Goal: Information Seeking & Learning: Learn about a topic

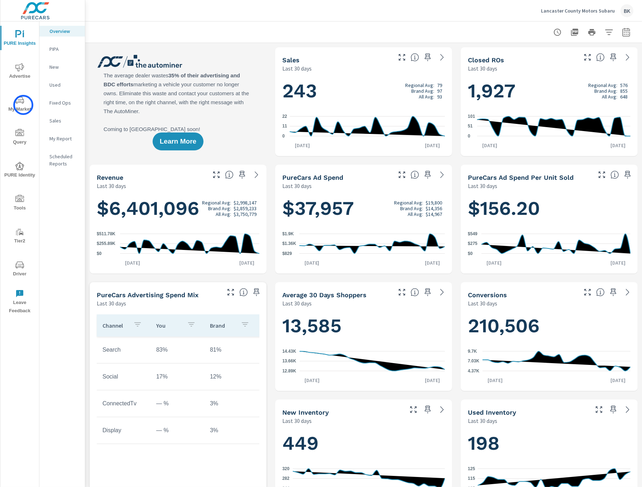
click at [23, 105] on span "My Market" at bounding box center [20, 105] width 34 height 18
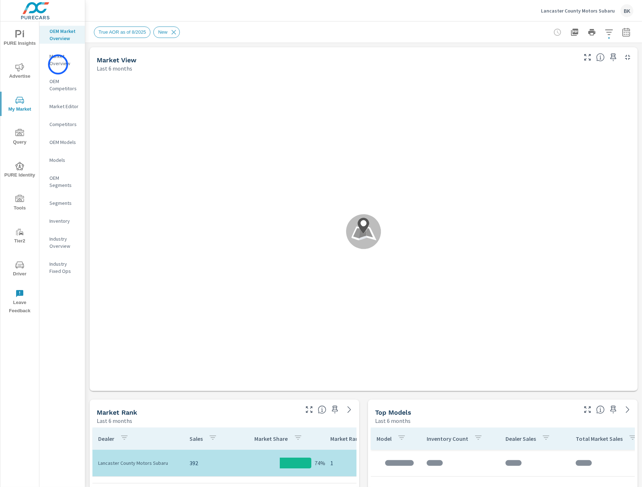
scroll to position [591, 0]
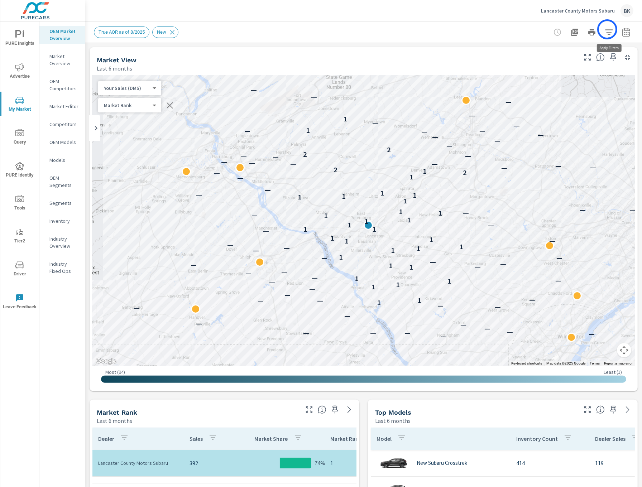
click at [318, 29] on icon "button" at bounding box center [609, 31] width 8 height 5
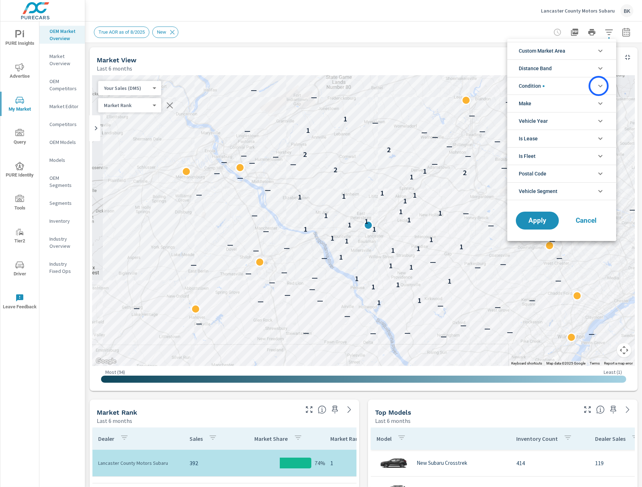
click at [318, 85] on icon "filter options" at bounding box center [600, 86] width 4 height 3
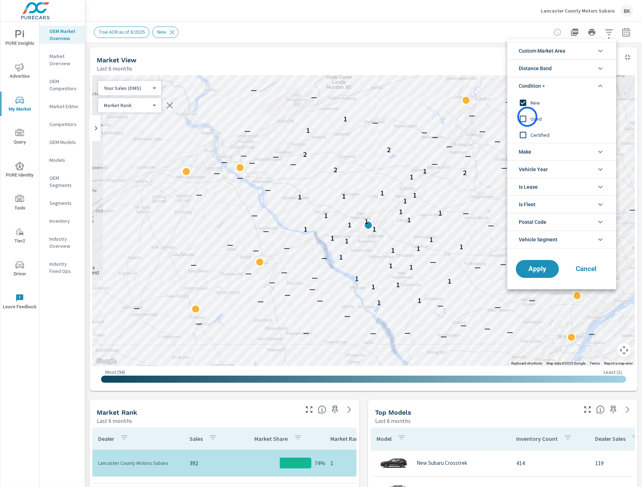
click at [318, 117] on input "filter options" at bounding box center [522, 118] width 15 height 15
click at [318, 102] on input "filter options" at bounding box center [522, 102] width 15 height 15
click at [318, 190] on span "Apply" at bounding box center [536, 269] width 29 height 7
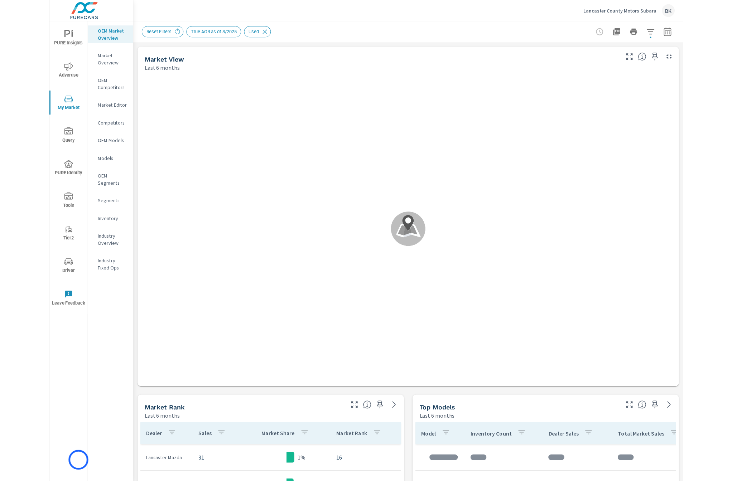
scroll to position [591, 0]
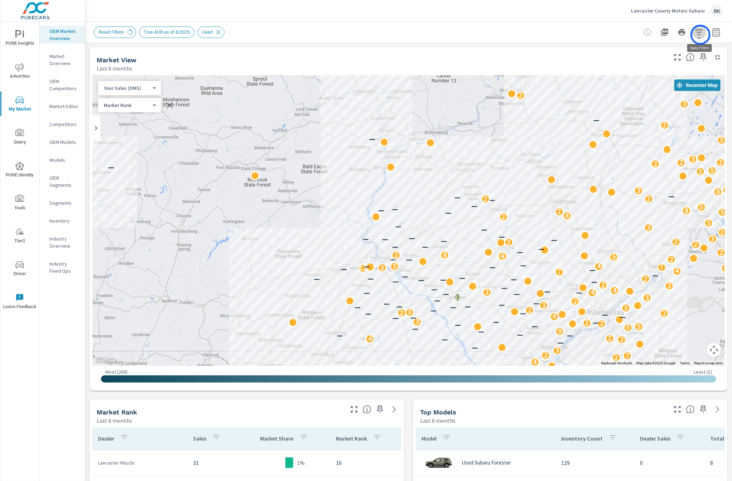
click at [318, 35] on icon "button" at bounding box center [699, 32] width 9 height 9
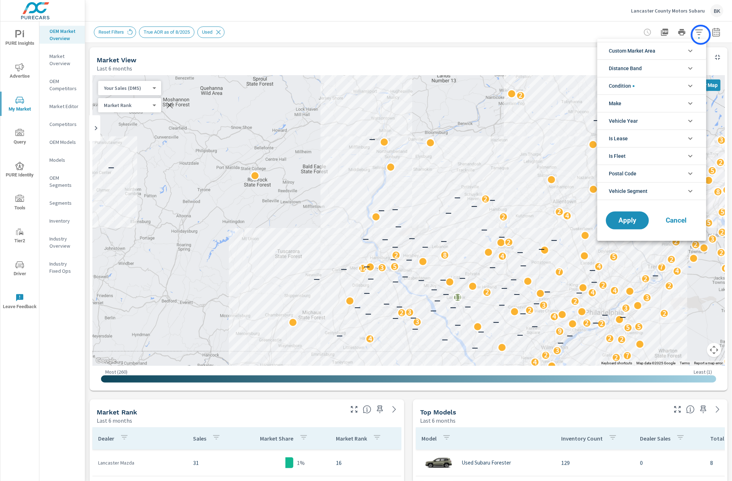
scroll to position [16, 0]
click at [318, 54] on icon "filter options" at bounding box center [690, 51] width 9 height 9
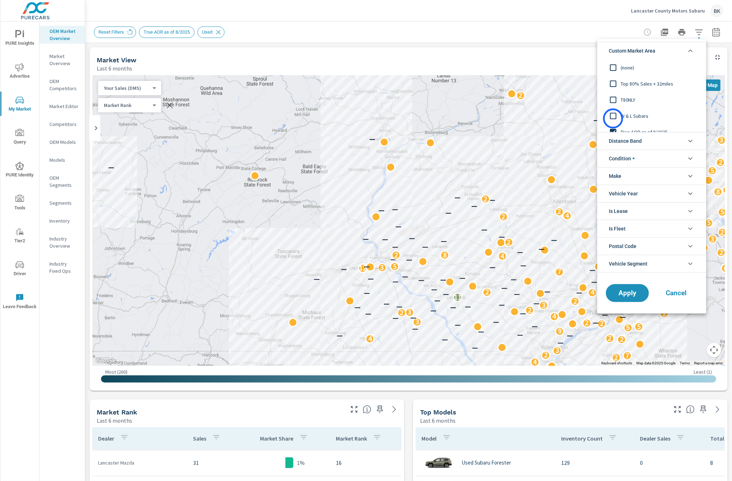
scroll to position [18, 0]
click at [318, 115] on input "filter options" at bounding box center [612, 113] width 15 height 15
click at [318, 67] on input "filter options" at bounding box center [612, 67] width 15 height 15
click at [318, 190] on span "Apply" at bounding box center [627, 293] width 29 height 7
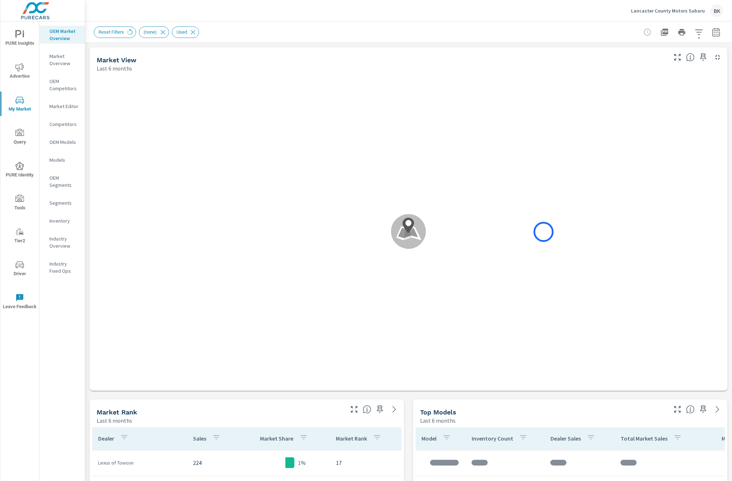
scroll to position [591, 0]
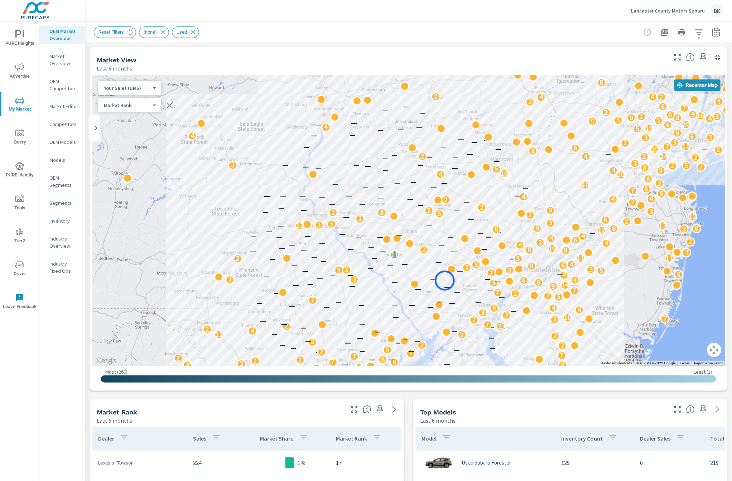
drag, startPoint x: 483, startPoint y: 295, endPoint x: 445, endPoint y: 281, distance: 41.0
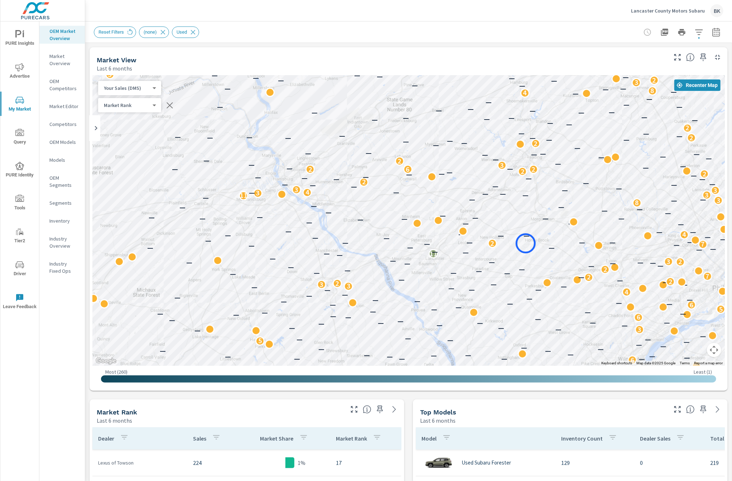
drag, startPoint x: 412, startPoint y: 242, endPoint x: 526, endPoint y: 243, distance: 113.1
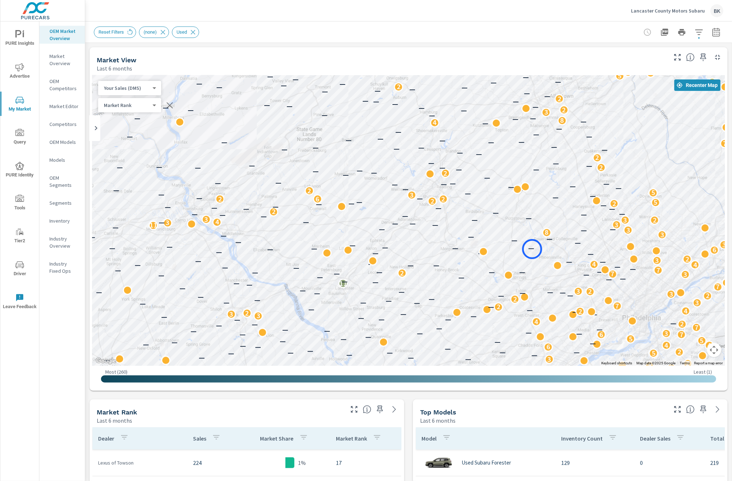
drag, startPoint x: 627, startPoint y: 218, endPoint x: 532, endPoint y: 249, distance: 99.9
click at [318, 190] on div "2 5 — 2 2 2 2 — — 4 — — 4 8 4 4 — 4 — — 3 2 — 2 — — — — 5 — — — — 4 5 5 — — 2 3…" at bounding box center [408, 220] width 632 height 291
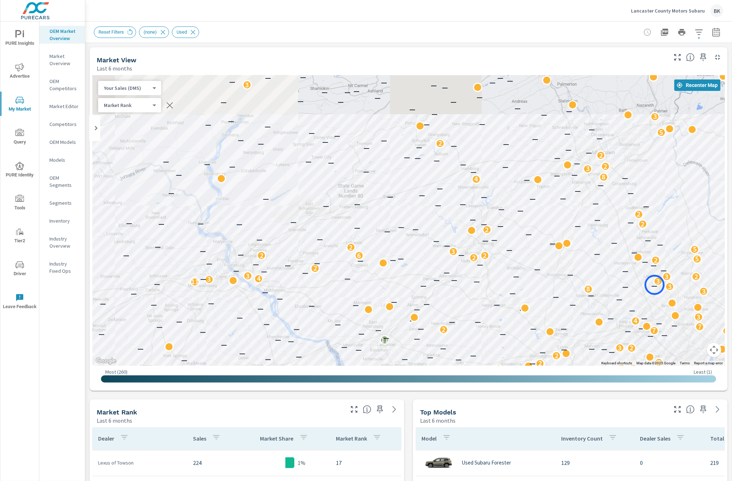
drag, startPoint x: 613, startPoint y: 228, endPoint x: 654, endPoint y: 285, distance: 71.0
click at [318, 190] on div "3" at bounding box center [657, 281] width 9 height 9
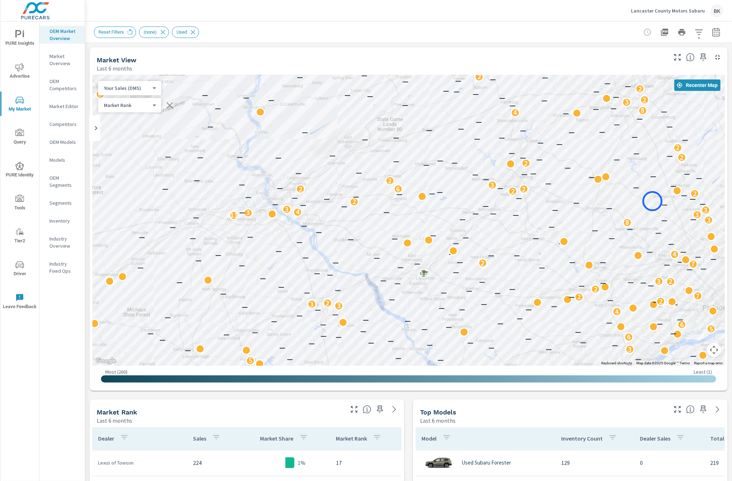
drag, startPoint x: 610, startPoint y: 275, endPoint x: 652, endPoint y: 201, distance: 84.5
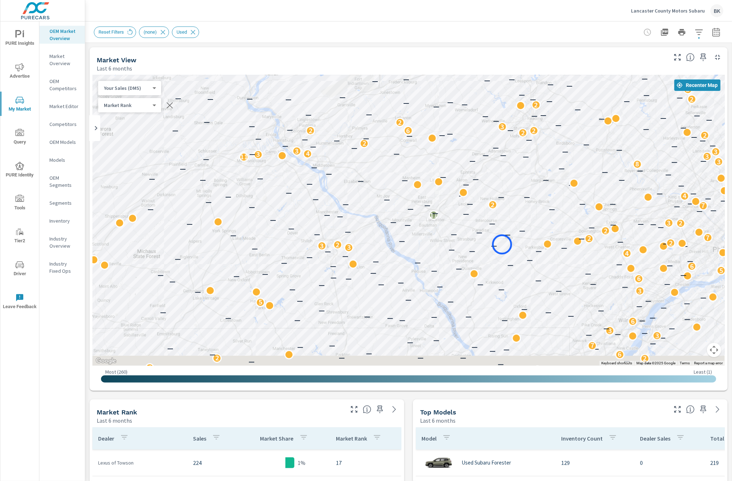
drag, startPoint x: 492, startPoint y: 294, endPoint x: 502, endPoint y: 245, distance: 50.1
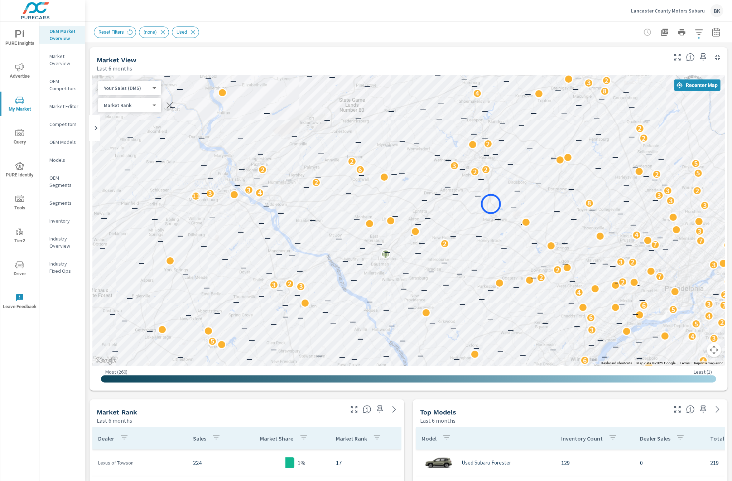
drag, startPoint x: 540, startPoint y: 163, endPoint x: 491, endPoint y: 204, distance: 63.8
click at [318, 190] on div "2 2 3 9 17 5 6 2 2 2 7 2 — 2 2 2 2 — — 4 — — 4 8 4 4 — 4 — — 3 2 — 2 — — — — 5 …" at bounding box center [408, 220] width 632 height 291
click at [15, 41] on span "PURE Insights" at bounding box center [20, 39] width 34 height 18
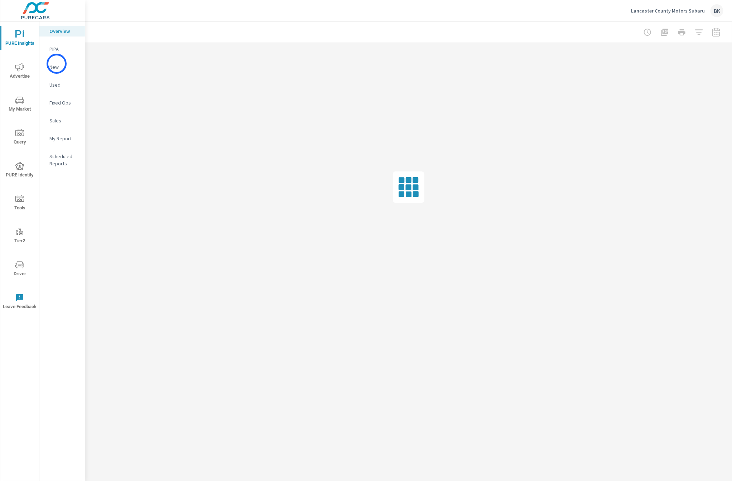
click at [57, 64] on p "New" at bounding box center [64, 66] width 30 height 7
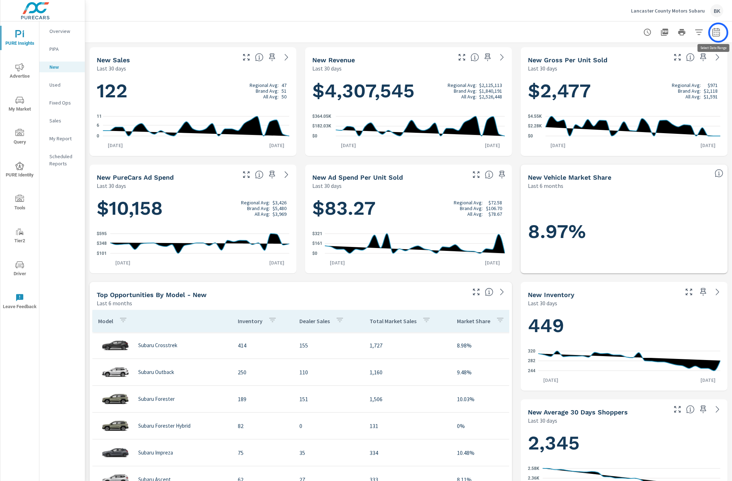
click at [318, 33] on icon "button" at bounding box center [716, 33] width 5 height 3
click at [318, 69] on div "Custom Yesterday Last week Last 7 days Last 14 days Last 30 days Last 45 days L…" at bounding box center [658, 62] width 77 height 20
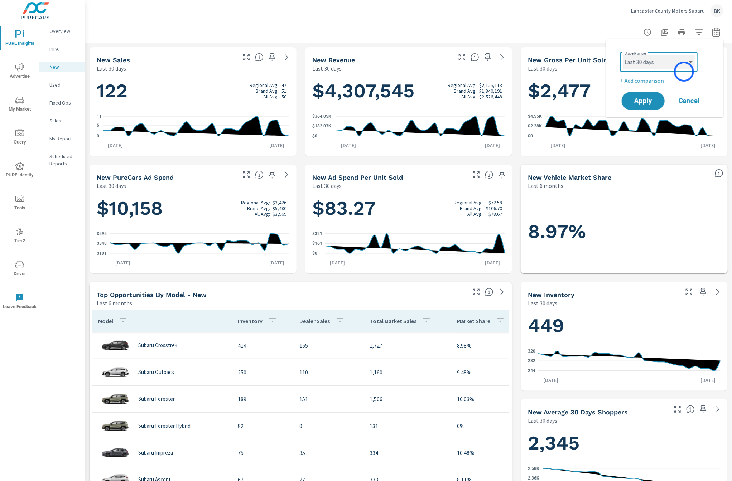
click at [318, 65] on select "Custom Yesterday Last week Last 7 days Last 14 days Last 30 days Last 45 days L…" at bounding box center [659, 62] width 72 height 14
click at [318, 55] on select "Custom Yesterday Last week Last 7 days Last 14 days Last 30 days Last 45 days L…" at bounding box center [659, 62] width 72 height 14
select select "Last month"
click at [318, 81] on p "+ Add comparison" at bounding box center [666, 80] width 92 height 9
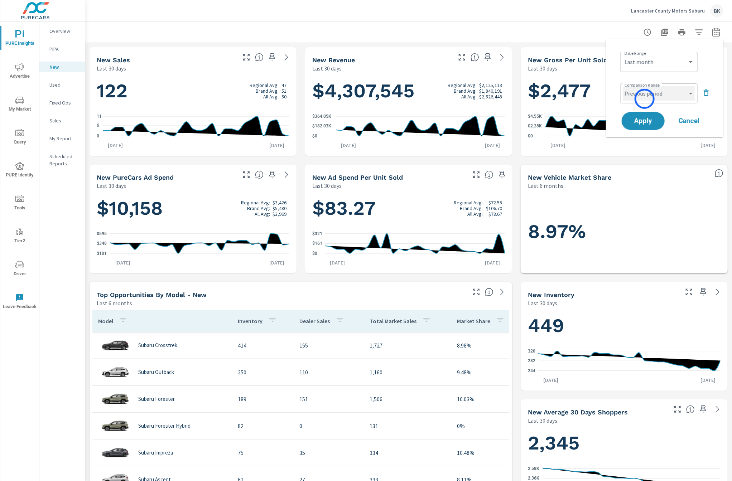
click at [318, 99] on select "Custom Previous period Previous month Previous year" at bounding box center [659, 93] width 72 height 14
click at [318, 86] on select "Custom Previous period Previous month Previous year" at bounding box center [659, 93] width 72 height 14
select select "Previous month"
click at [318, 122] on span "Apply" at bounding box center [642, 121] width 29 height 7
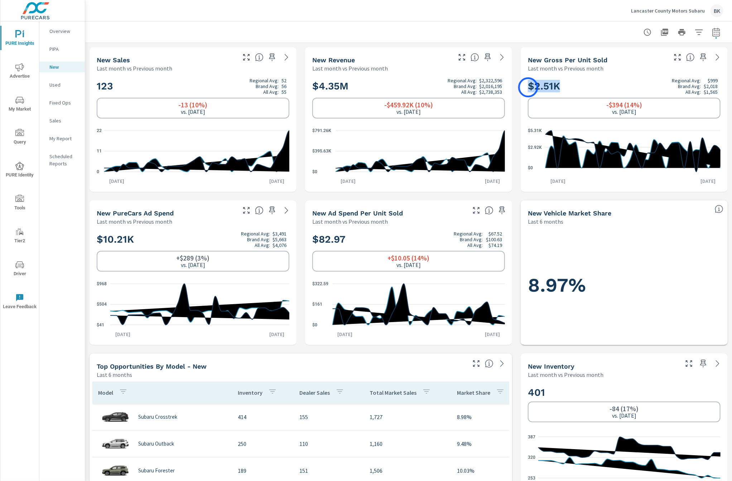
drag, startPoint x: 563, startPoint y: 90, endPoint x: 528, endPoint y: 87, distance: 35.2
click at [318, 87] on h2 "$2.51K Regional Avg: $999 Brand Avg: $2,018 All Avg: $1,565" at bounding box center [624, 86] width 193 height 17
drag, startPoint x: 680, startPoint y: 87, endPoint x: 717, endPoint y: 88, distance: 38.0
click at [318, 88] on div "Brand Avg: $2,018" at bounding box center [694, 86] width 45 height 6
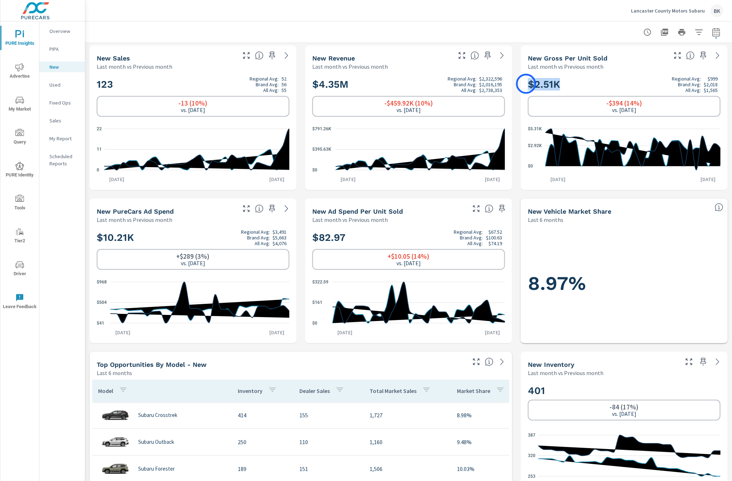
drag, startPoint x: 566, startPoint y: 87, endPoint x: 526, endPoint y: 84, distance: 39.9
click at [318, 84] on div "$2.51K Regional Avg: $999 Brand Avg: $2,018 All Avg: $1,565 -$394 (14%) vs. Aug…" at bounding box center [623, 130] width 201 height 114
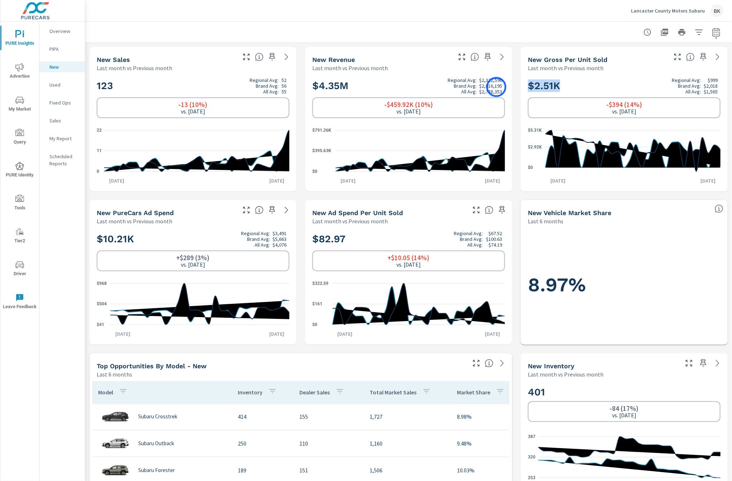
scroll to position [2, 0]
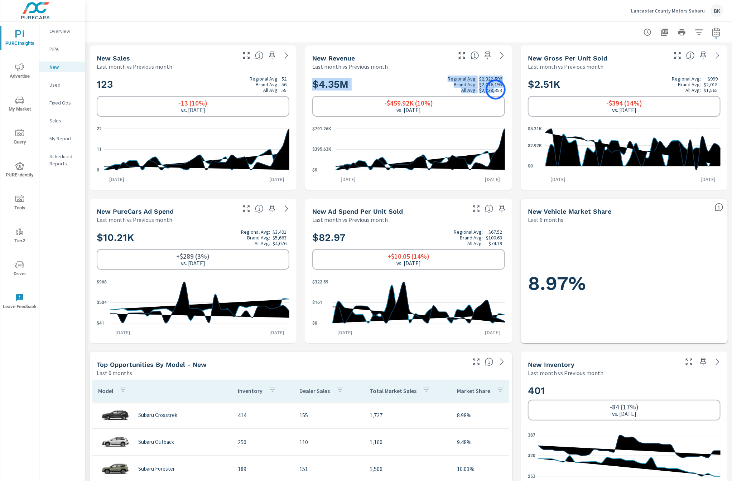
drag, startPoint x: 312, startPoint y: 84, endPoint x: 496, endPoint y: 90, distance: 183.8
click at [318, 90] on h2 "$4.35M Regional Avg: $2,322,596 Brand Avg: $2,016,195 All Avg: $2,738,353" at bounding box center [408, 84] width 193 height 17
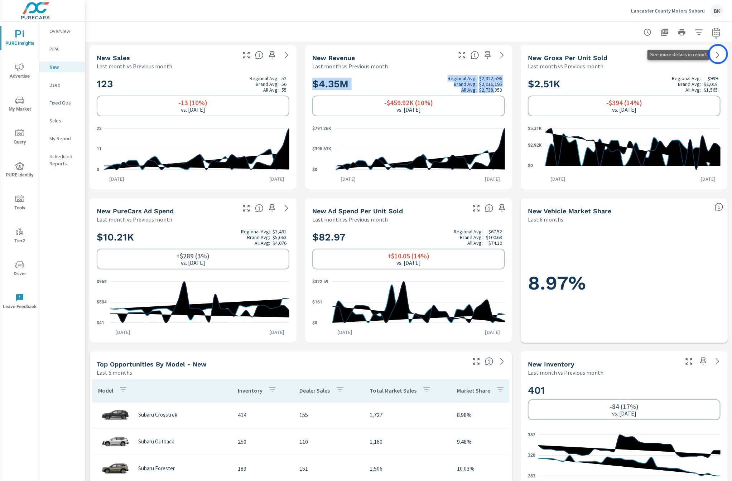
click at [318, 54] on icon at bounding box center [717, 55] width 9 height 9
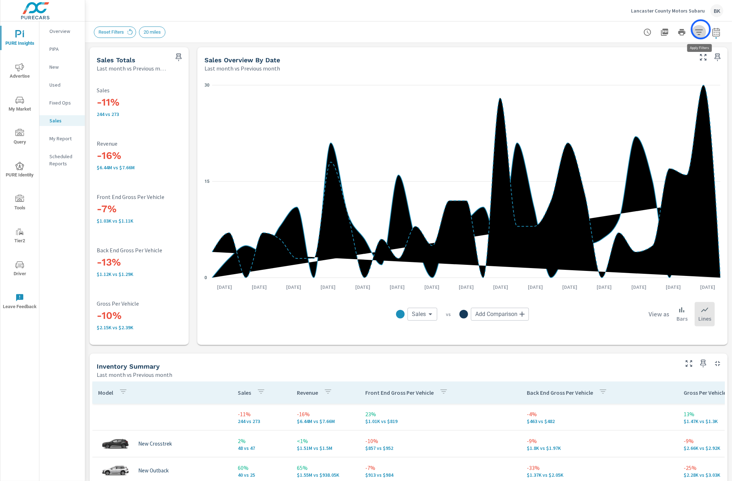
click at [318, 29] on icon "button" at bounding box center [699, 31] width 8 height 5
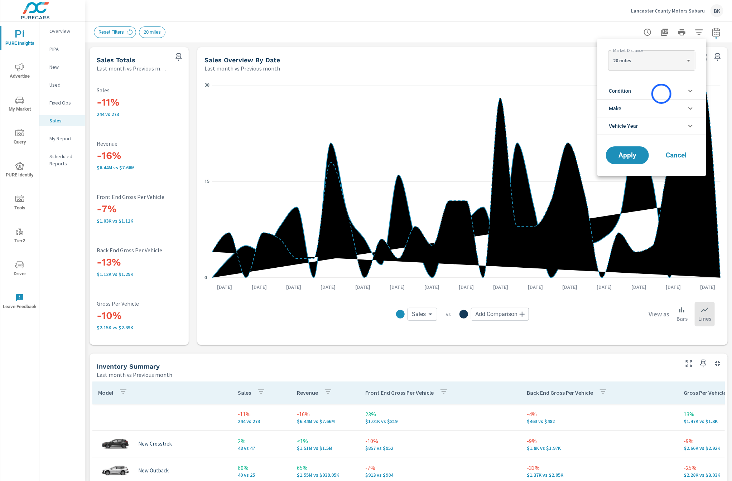
click at [318, 94] on li "Condition" at bounding box center [651, 91] width 109 height 18
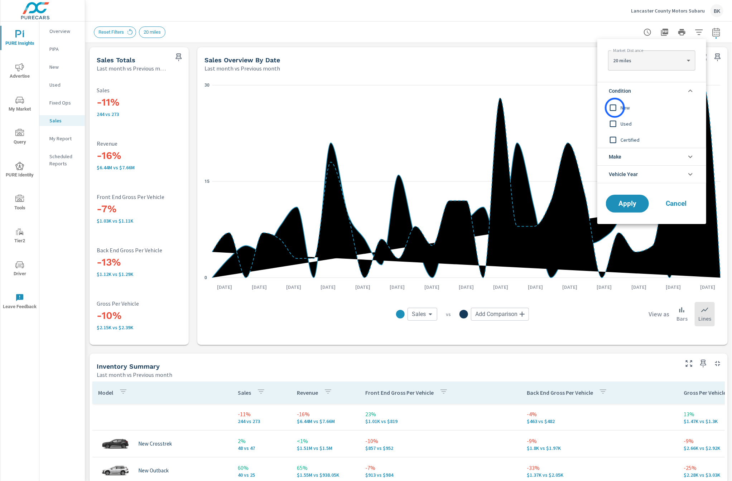
click at [318, 108] on input "filter options" at bounding box center [612, 107] width 15 height 15
click at [318, 190] on button "Apply" at bounding box center [627, 203] width 44 height 19
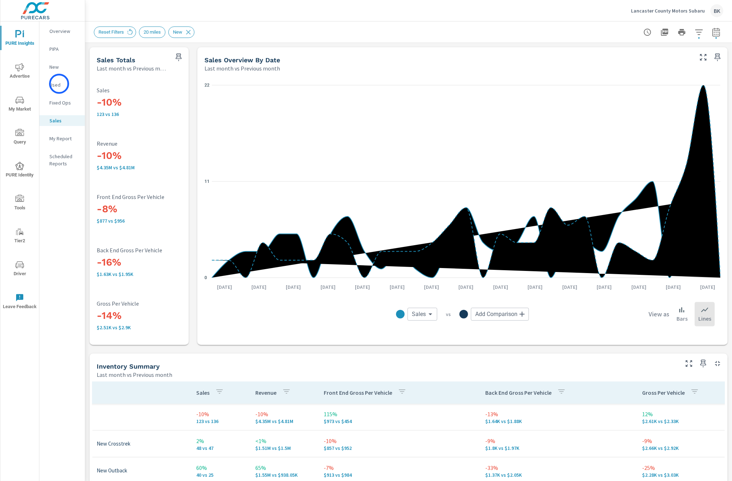
click at [59, 84] on p "Used" at bounding box center [64, 84] width 30 height 7
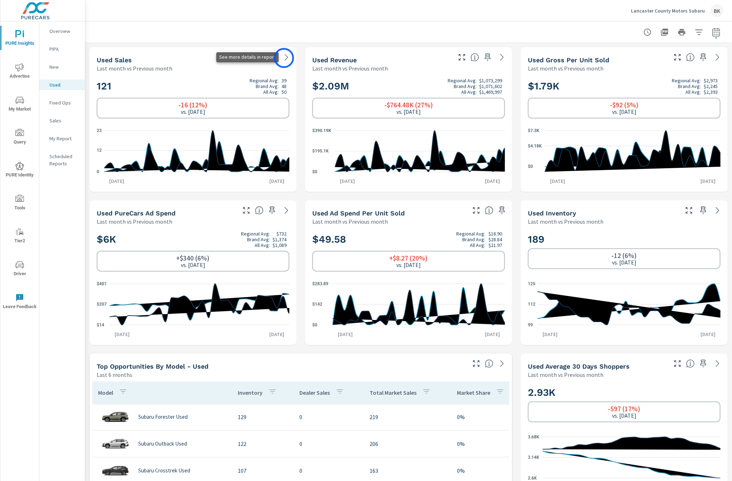
click at [284, 58] on icon at bounding box center [286, 57] width 9 height 9
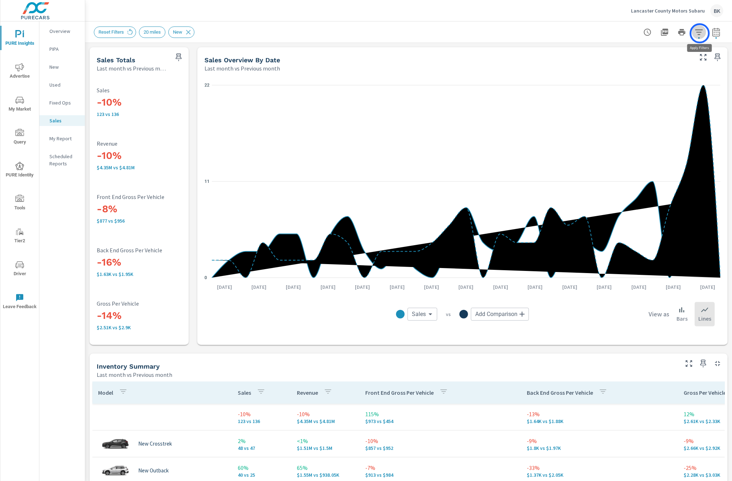
click at [318, 33] on icon "button" at bounding box center [699, 32] width 9 height 9
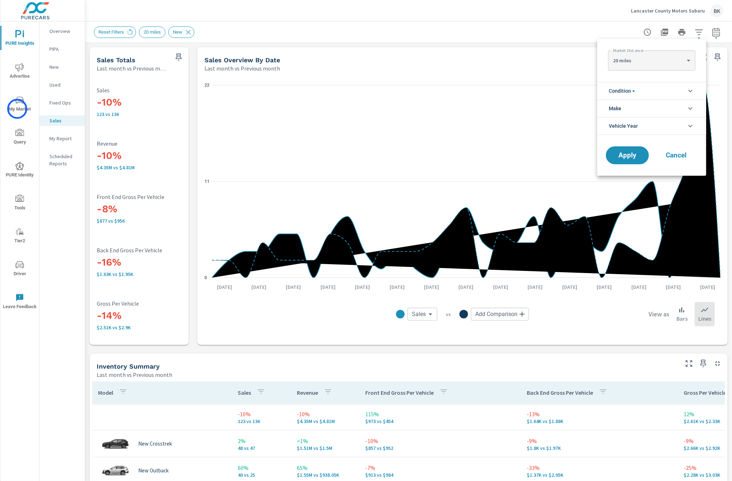
click at [17, 109] on div at bounding box center [366, 240] width 732 height 481
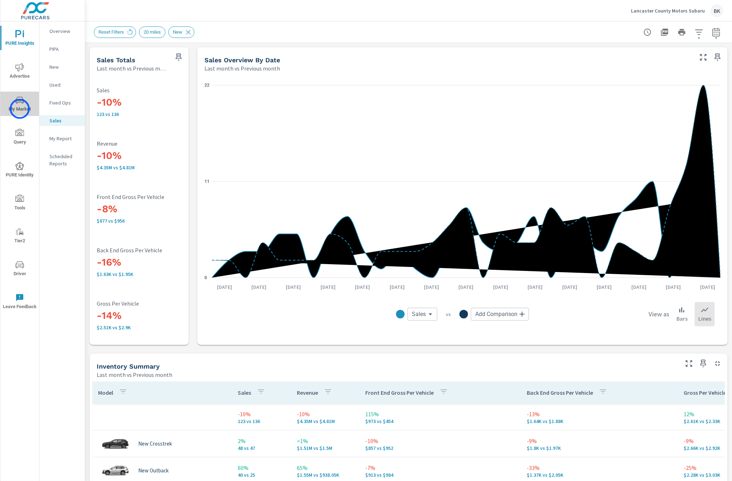
click at [20, 109] on span "My Market" at bounding box center [20, 105] width 34 height 18
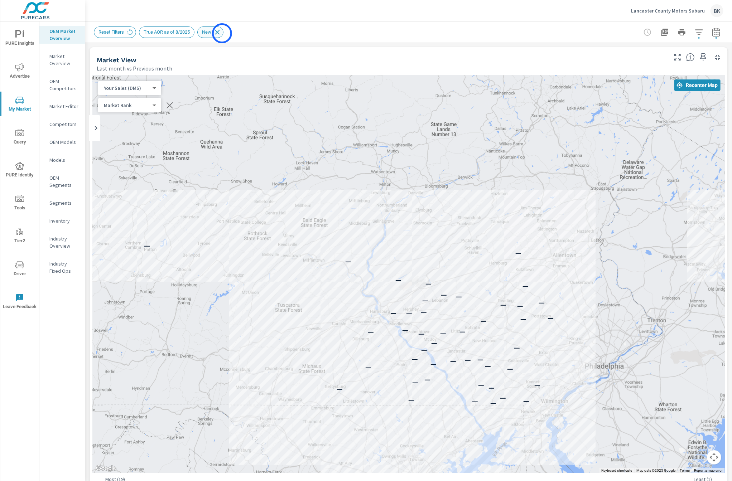
click at [221, 33] on icon at bounding box center [217, 32] width 8 height 8
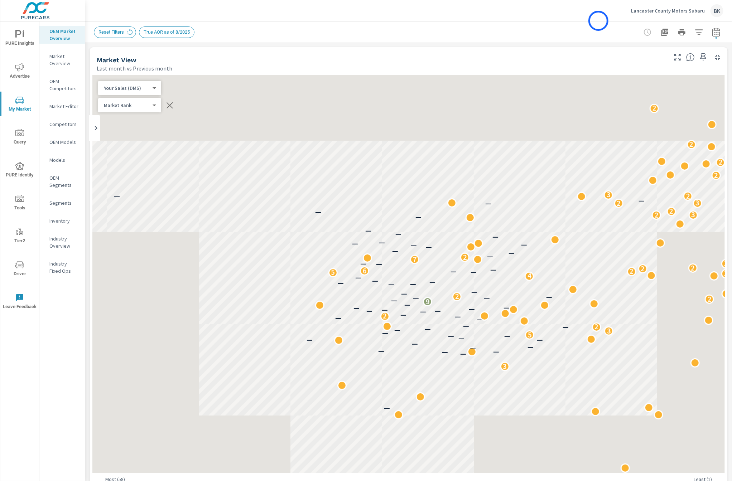
scroll to position [81, 0]
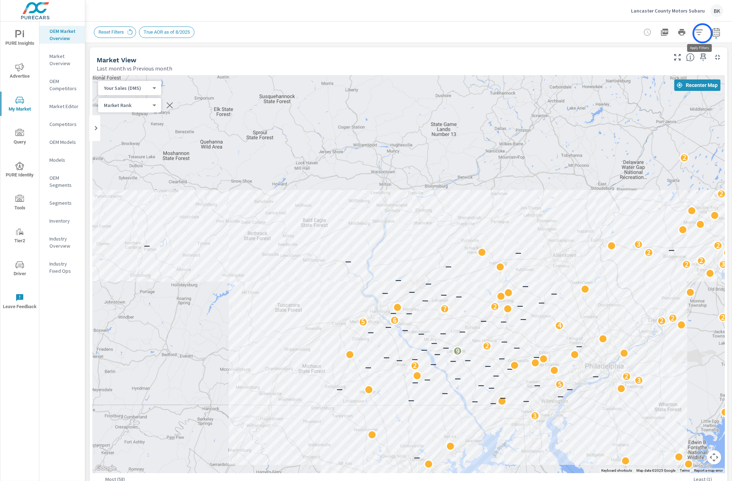
click at [318, 33] on icon "button" at bounding box center [699, 32] width 9 height 9
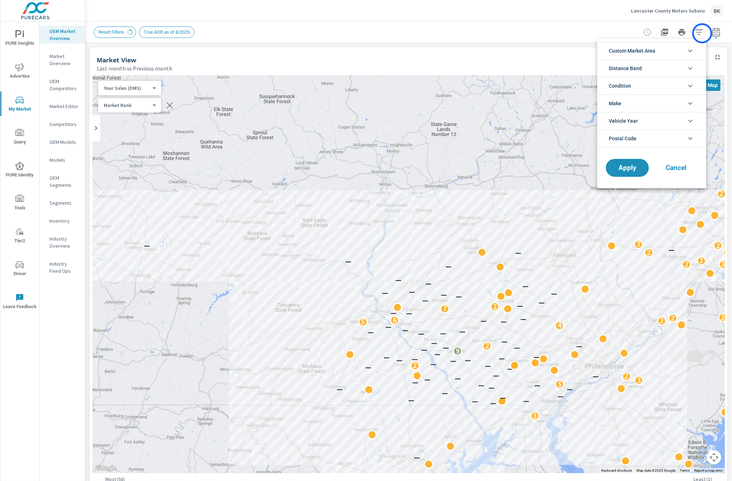
scroll to position [56, 0]
click at [318, 87] on li "Condition" at bounding box center [651, 86] width 109 height 18
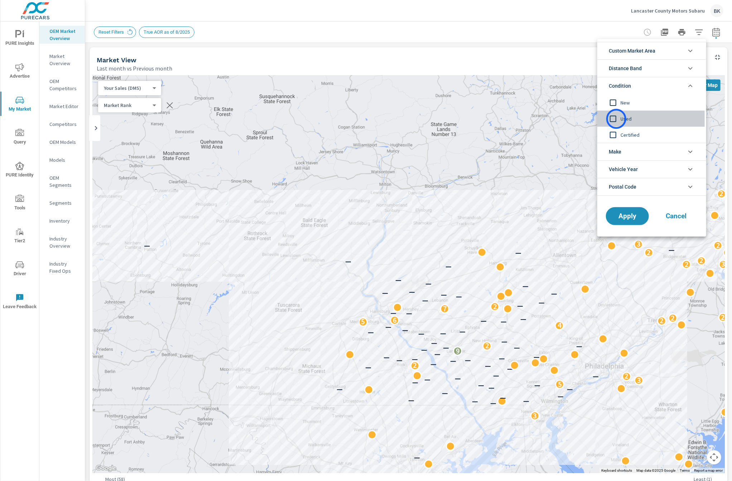
click at [318, 119] on input "filter options" at bounding box center [612, 118] width 15 height 15
click at [318, 190] on span "Apply" at bounding box center [627, 216] width 29 height 7
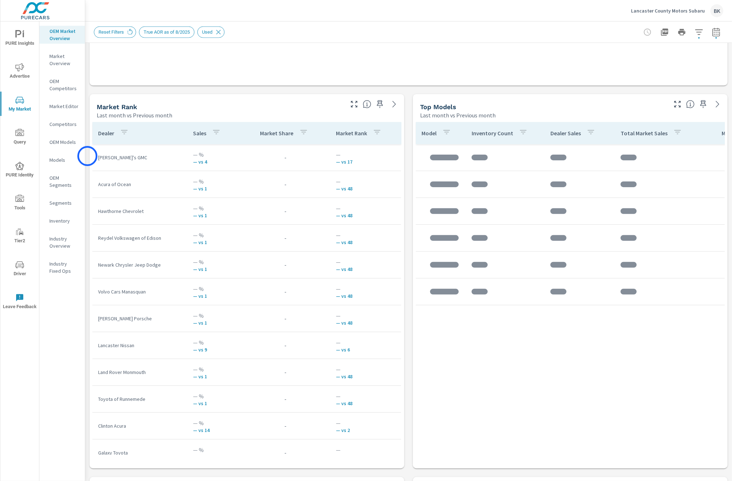
scroll to position [81, 0]
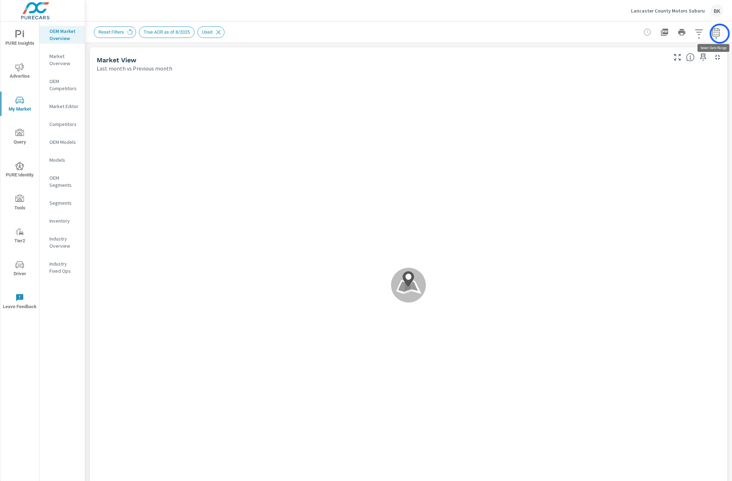
click at [318, 34] on icon "button" at bounding box center [716, 32] width 9 height 9
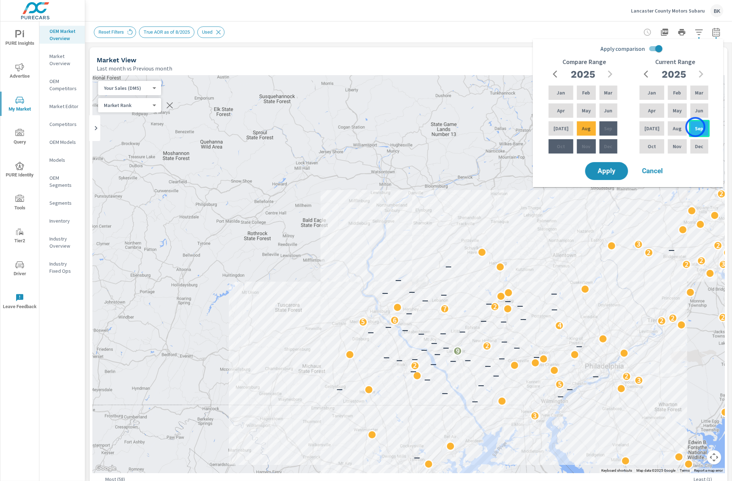
click at [318, 127] on p "Sep" at bounding box center [699, 128] width 8 height 7
click at [318, 111] on div "Apr" at bounding box center [652, 110] width 28 height 17
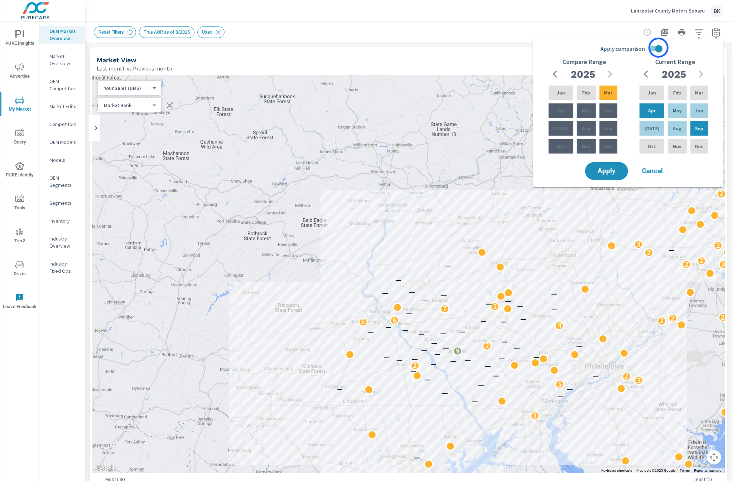
click at [318, 48] on input "Apply comparison" at bounding box center [658, 49] width 41 height 14
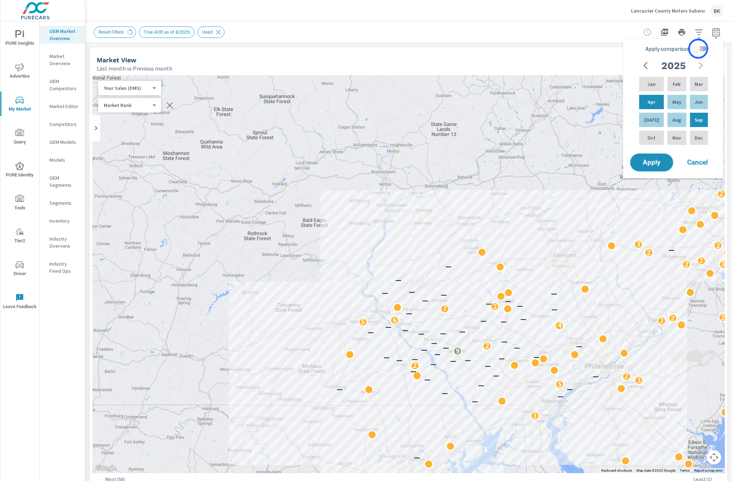
click at [318, 49] on input "Apply comparison" at bounding box center [696, 49] width 41 height 14
checkbox input "true"
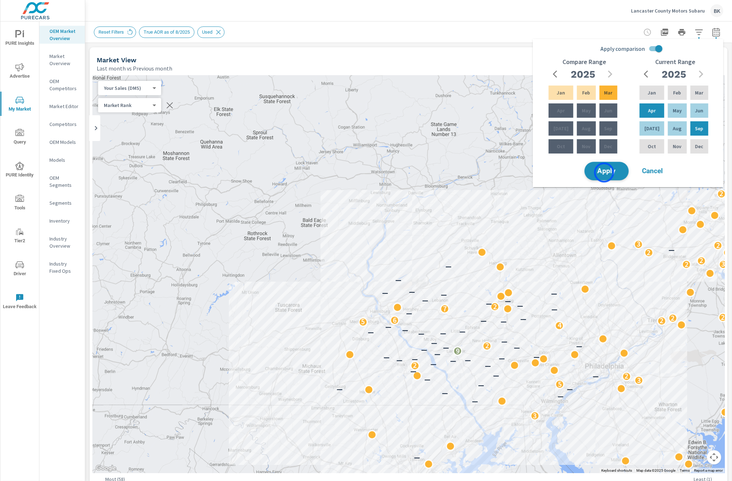
click at [318, 173] on span "Apply" at bounding box center [606, 171] width 29 height 7
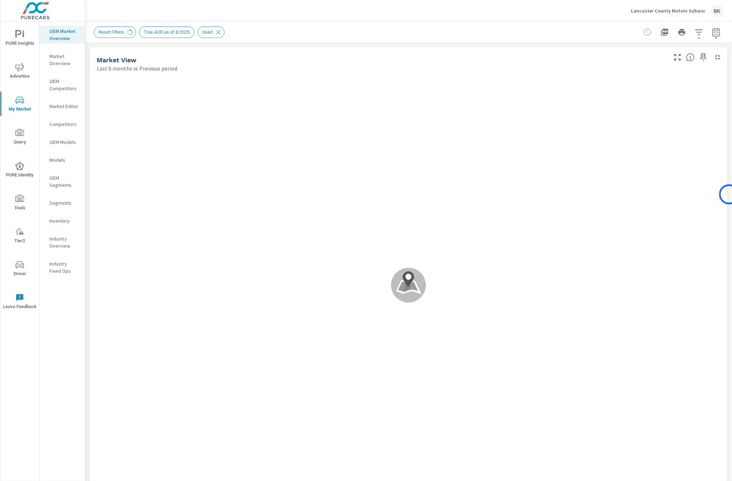
scroll to position [591, 0]
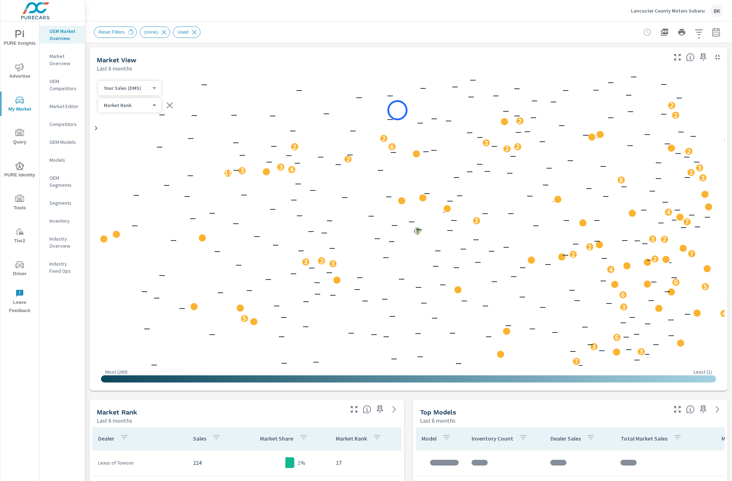
scroll to position [591, 0]
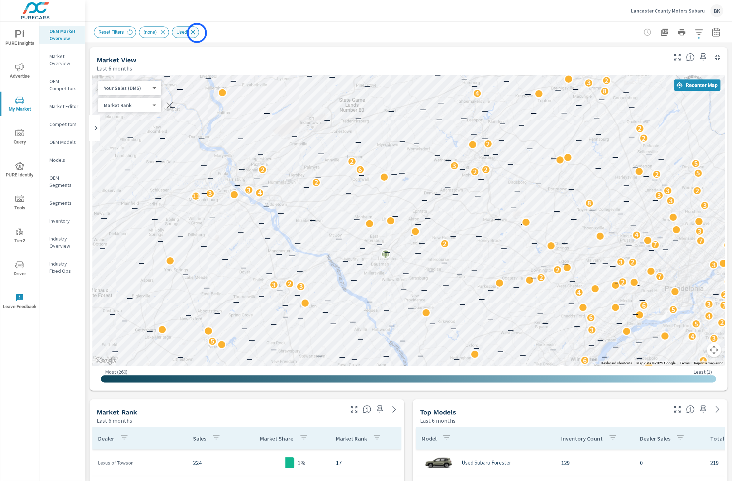
click at [197, 33] on icon at bounding box center [193, 32] width 8 height 8
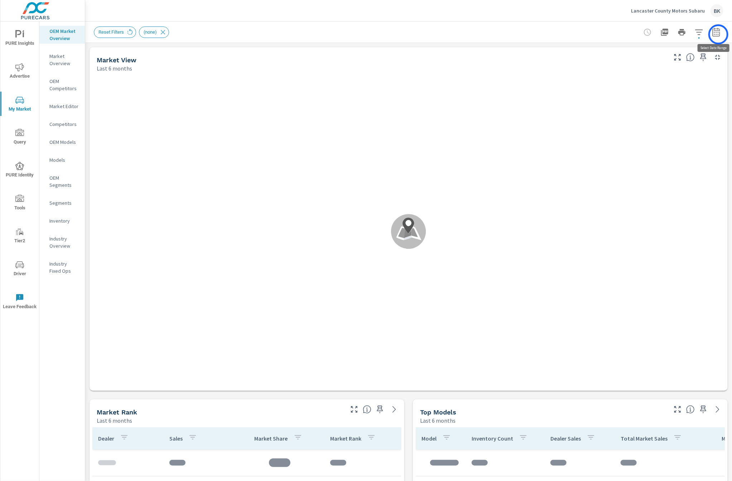
click at [718, 34] on icon "button" at bounding box center [716, 33] width 5 height 3
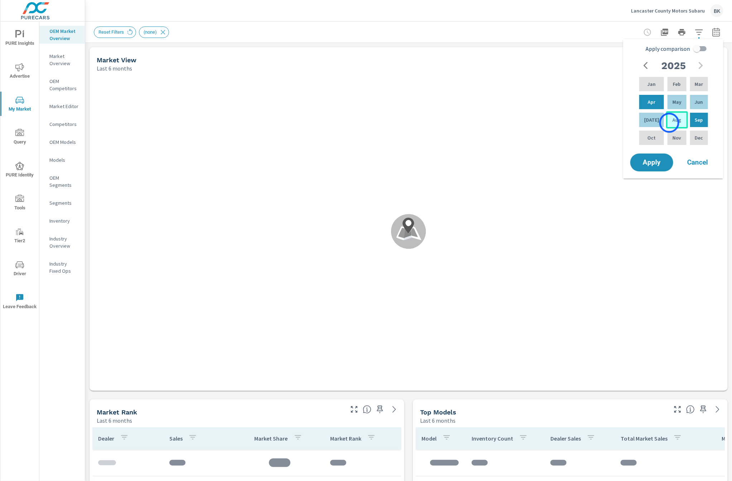
click at [672, 123] on p "Aug" at bounding box center [676, 119] width 9 height 7
click at [696, 83] on p "Mar" at bounding box center [699, 84] width 8 height 7
click at [700, 50] on input "Apply comparison" at bounding box center [696, 49] width 41 height 14
checkbox input "true"
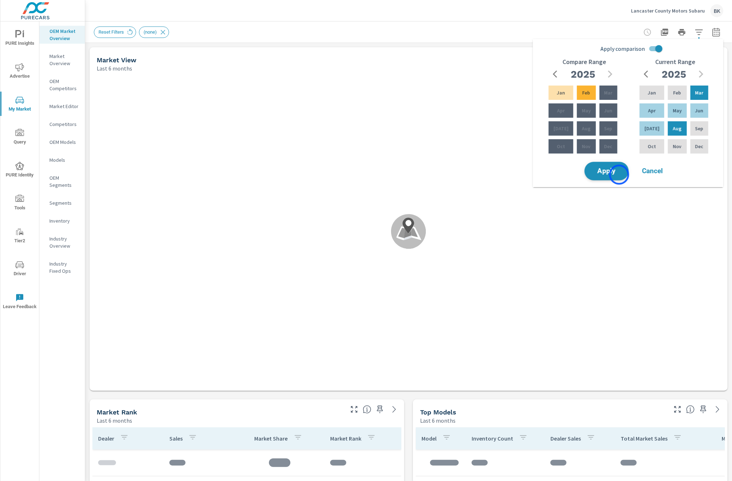
click at [619, 176] on button "Apply" at bounding box center [606, 171] width 44 height 19
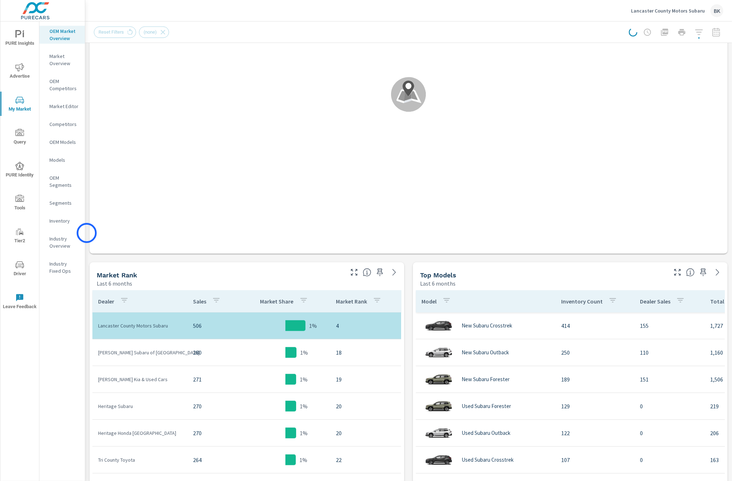
scroll to position [144, 0]
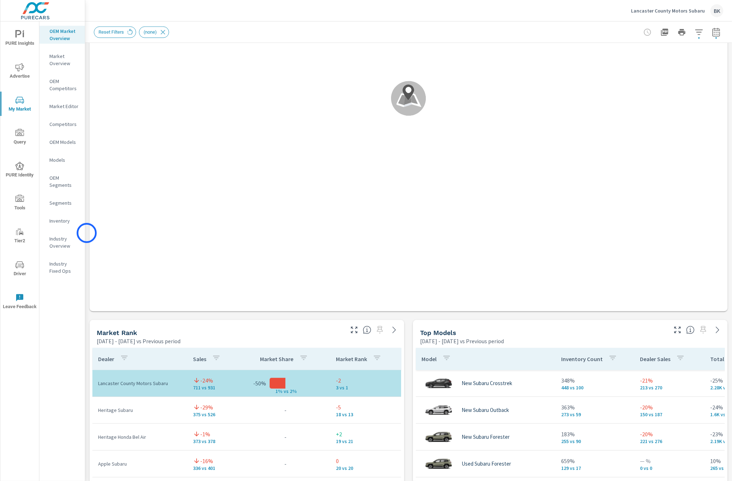
scroll to position [248, 0]
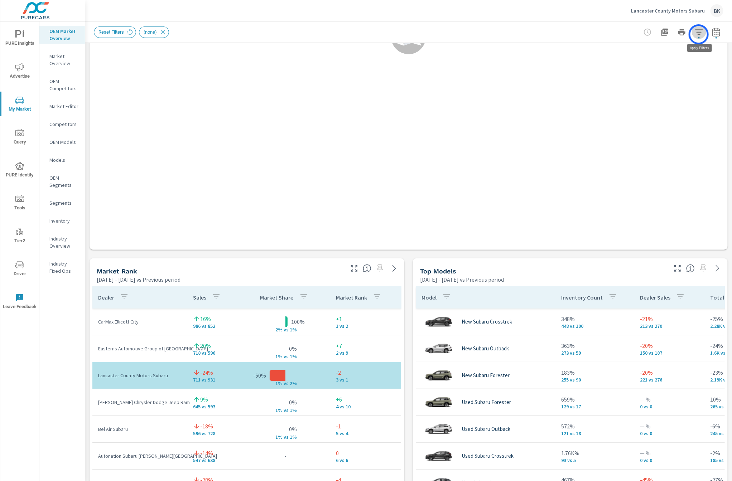
click at [699, 34] on icon "button" at bounding box center [699, 31] width 8 height 5
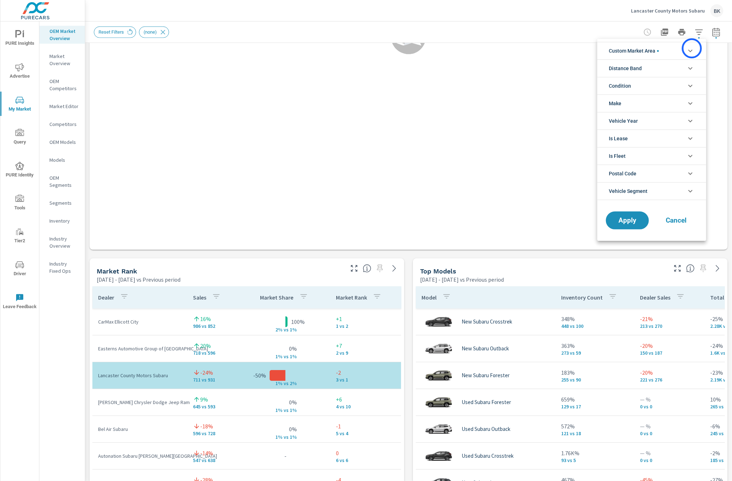
click at [692, 48] on icon "filter options" at bounding box center [690, 51] width 9 height 9
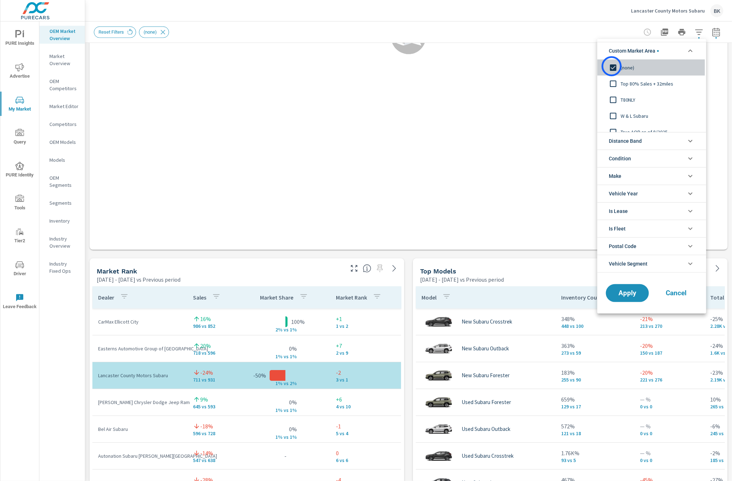
click at [612, 66] on input "filter options" at bounding box center [612, 67] width 15 height 15
click at [614, 108] on input "filter options" at bounding box center [612, 108] width 15 height 15
click at [635, 295] on span "Apply" at bounding box center [627, 293] width 29 height 7
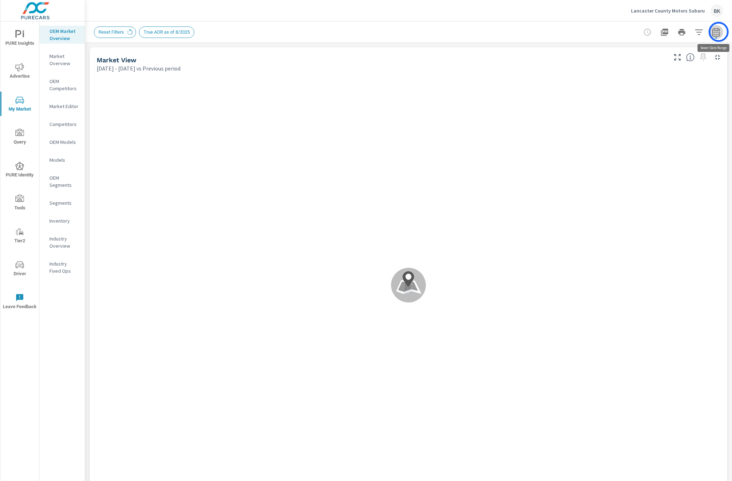
click at [719, 32] on icon "button" at bounding box center [716, 32] width 9 height 9
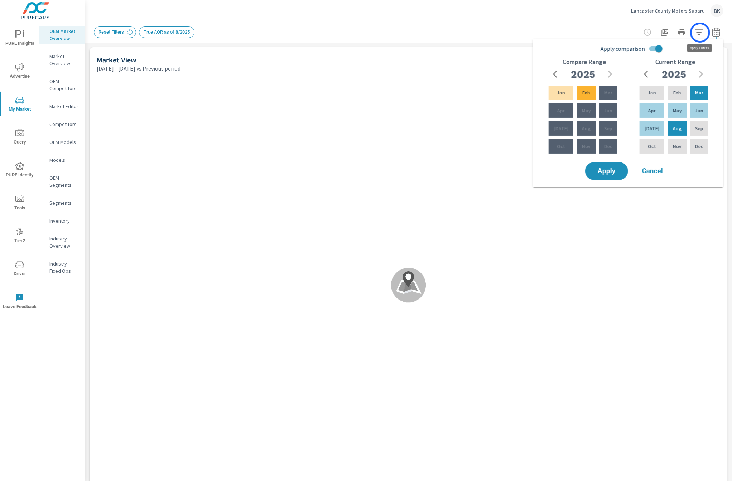
click at [700, 33] on icon "button" at bounding box center [699, 32] width 9 height 9
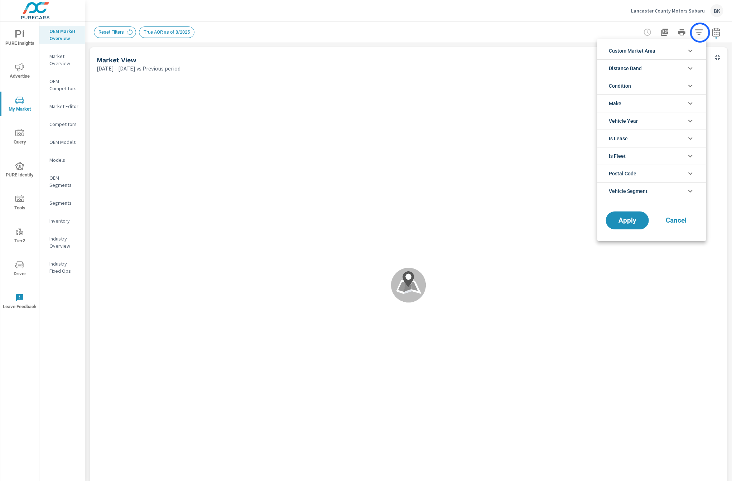
scroll to position [56, 0]
click at [691, 52] on icon "filter options" at bounding box center [690, 51] width 9 height 9
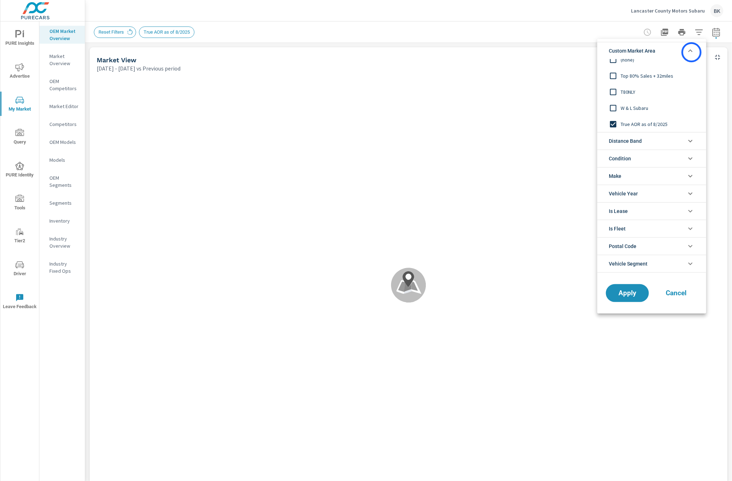
scroll to position [0, 0]
click at [687, 160] on icon "filter options" at bounding box center [690, 158] width 9 height 9
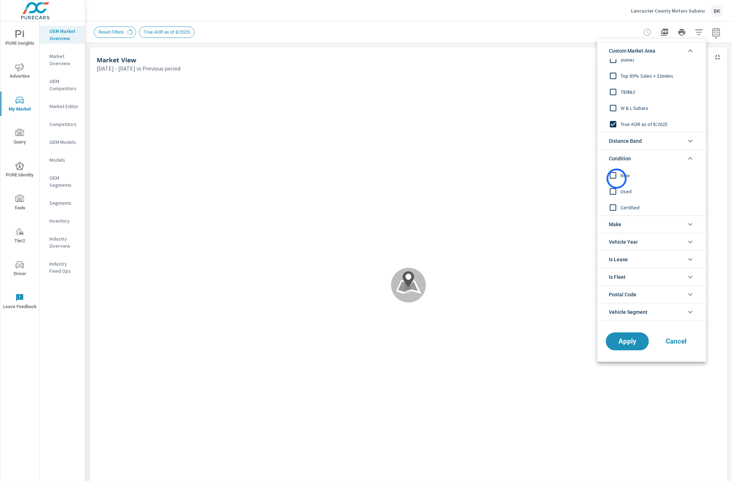
scroll to position [591, 0]
click at [612, 175] on input "filter options" at bounding box center [612, 175] width 15 height 15
click at [633, 344] on span "Apply" at bounding box center [627, 341] width 29 height 7
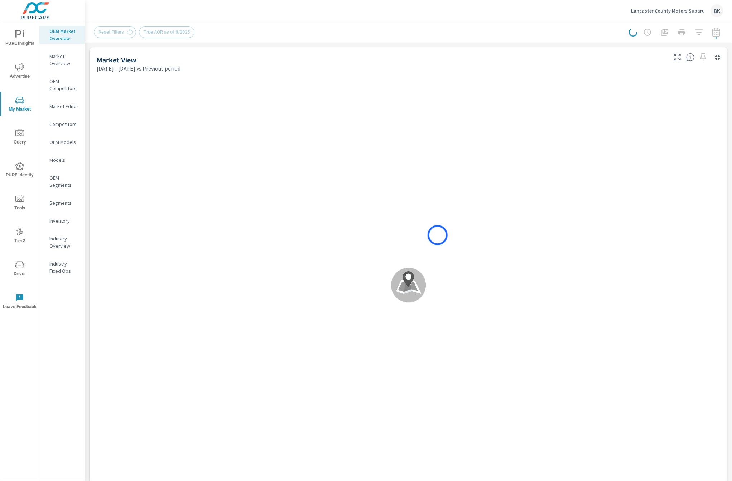
scroll to position [81, 0]
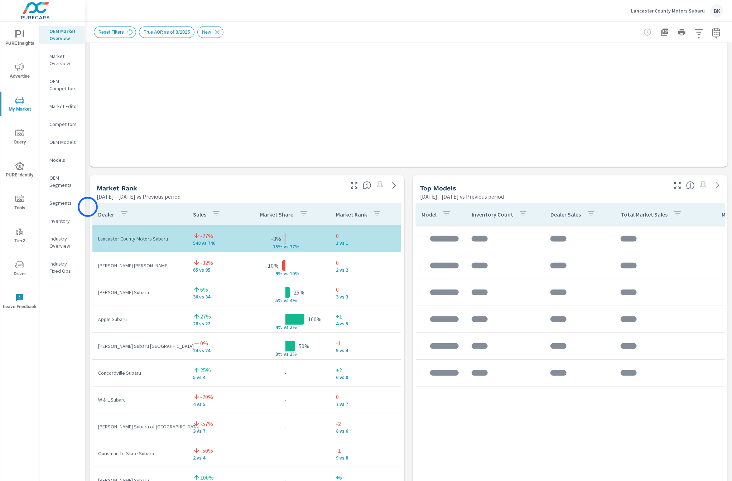
scroll to position [81, 0]
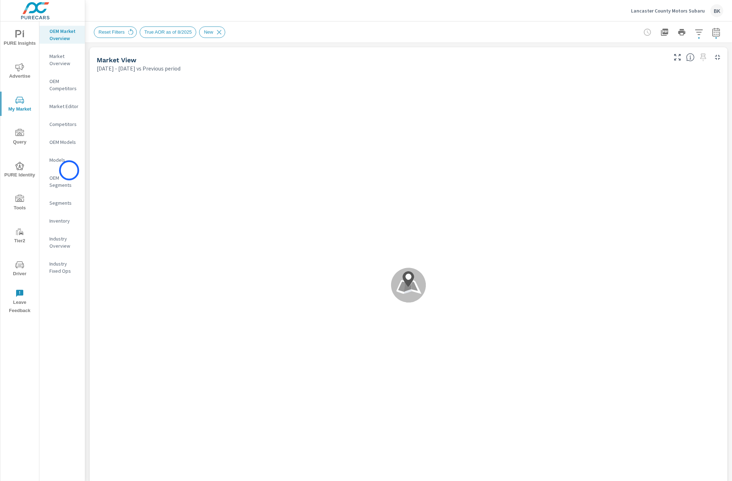
scroll to position [591, 0]
click at [66, 221] on p "Inventory" at bounding box center [64, 220] width 30 height 7
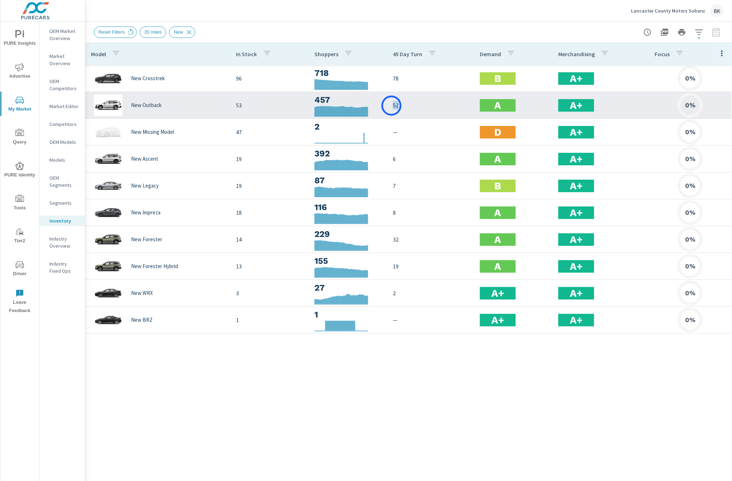
drag, startPoint x: 403, startPoint y: 106, endPoint x: 391, endPoint y: 106, distance: 12.2
click at [391, 106] on td "52" at bounding box center [430, 105] width 87 height 20
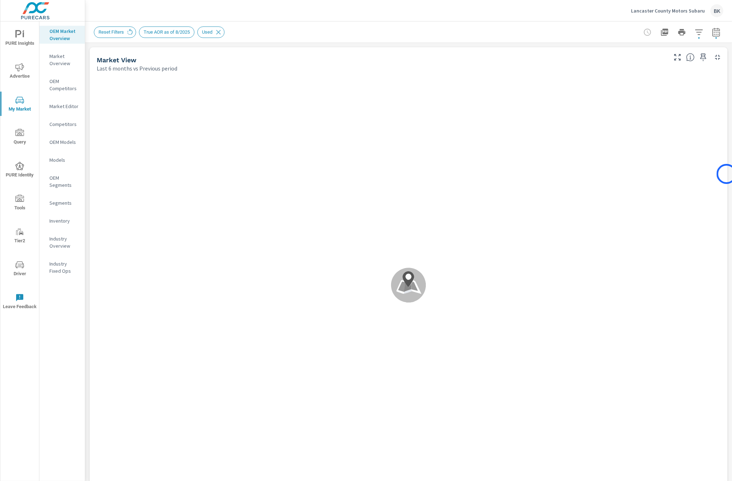
scroll to position [591, 0]
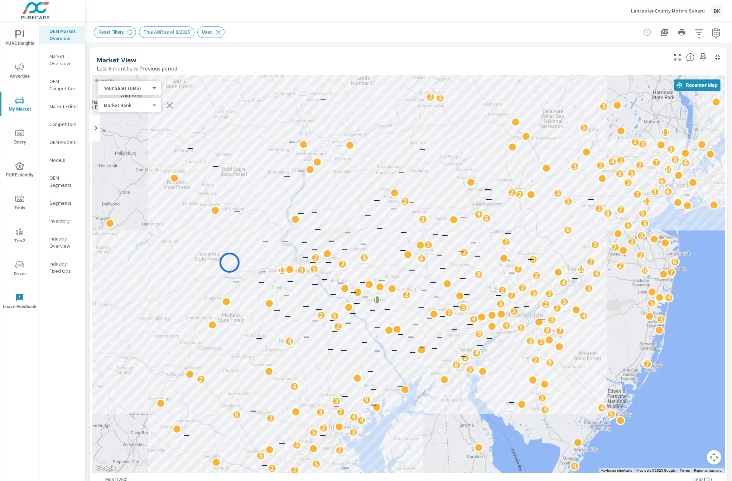
drag, startPoint x: 233, startPoint y: 284, endPoint x: 230, endPoint y: 263, distance: 21.1
click at [230, 263] on div "2 2 5 3 — 4 2 3 3 7 4 5 5 2 3 2 7 2 5 5 3 2 — — 2 2 — 4 — 5 5 2 3 — — — 5 3 2 4…" at bounding box center [408, 274] width 632 height 398
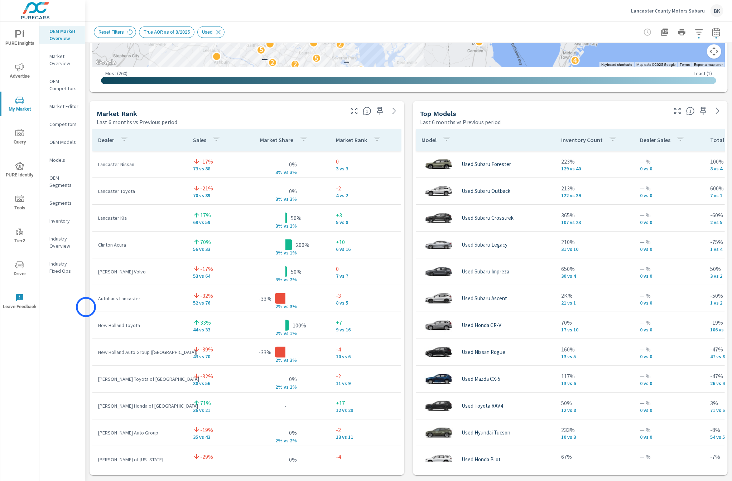
scroll to position [383, 0]
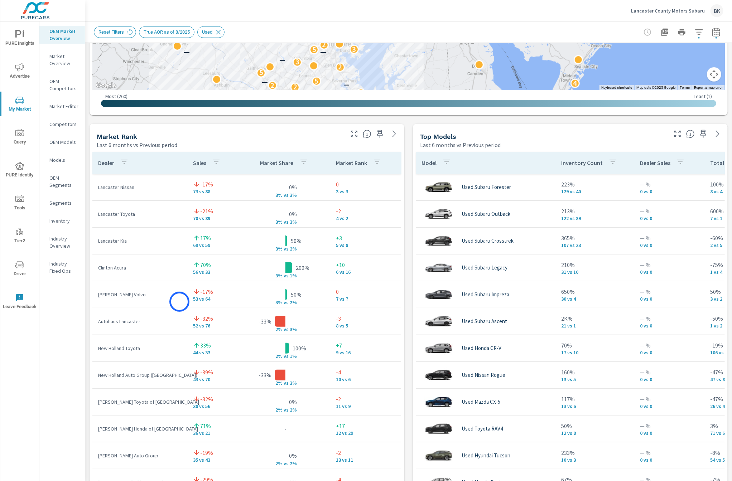
scroll to position [19, 0]
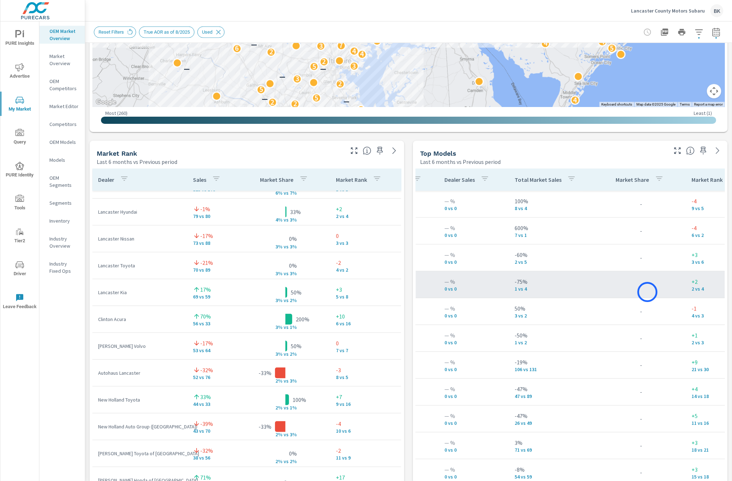
scroll to position [0, 200]
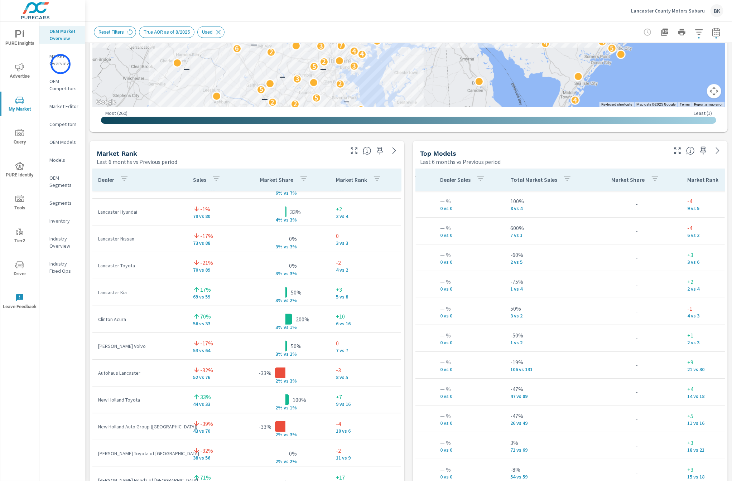
click at [61, 64] on p "Market Overview" at bounding box center [64, 60] width 30 height 14
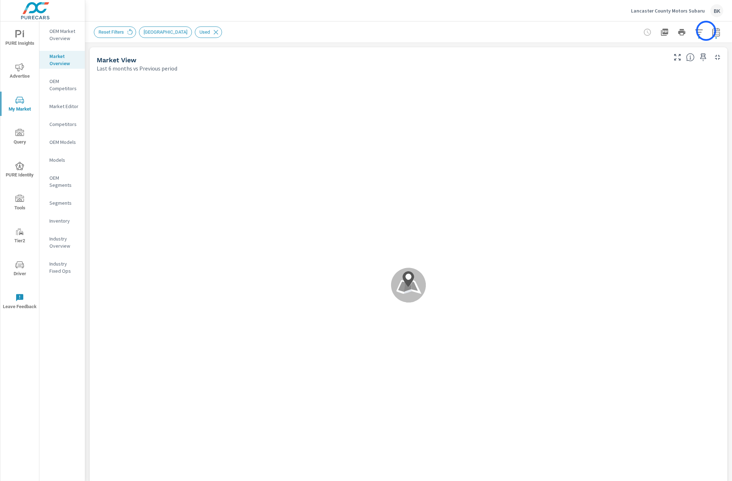
scroll to position [591, 0]
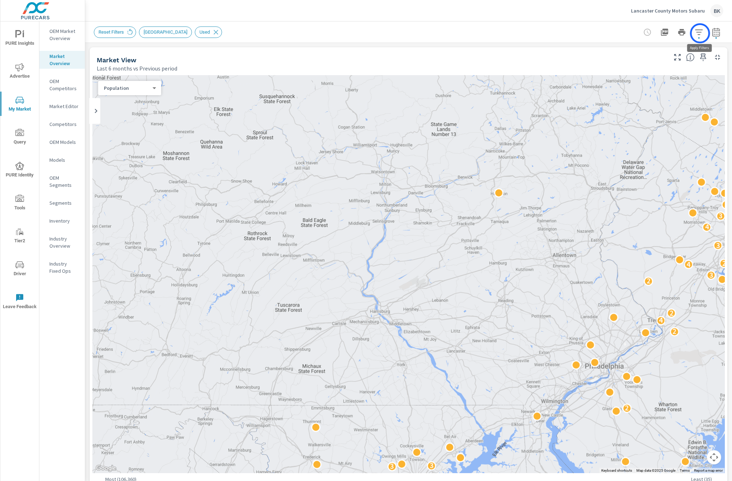
click at [700, 33] on icon "button" at bounding box center [699, 32] width 9 height 9
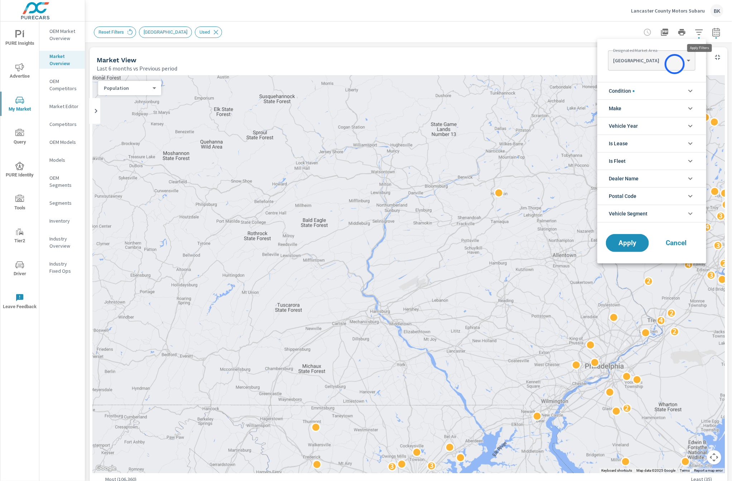
scroll to position [16, 0]
click at [677, 61] on body "PURE Insights Advertise My Market Query PURE Identity Tools Tier2 Driver Leave …" at bounding box center [366, 244] width 732 height 489
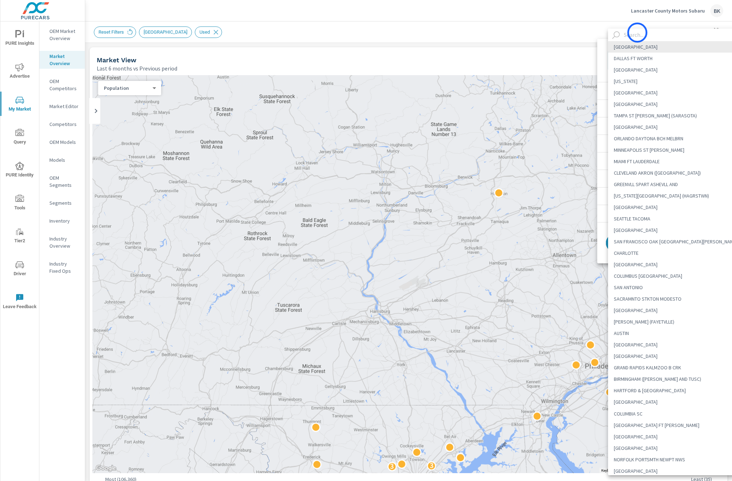
click at [637, 33] on input "text" at bounding box center [682, 35] width 122 height 13
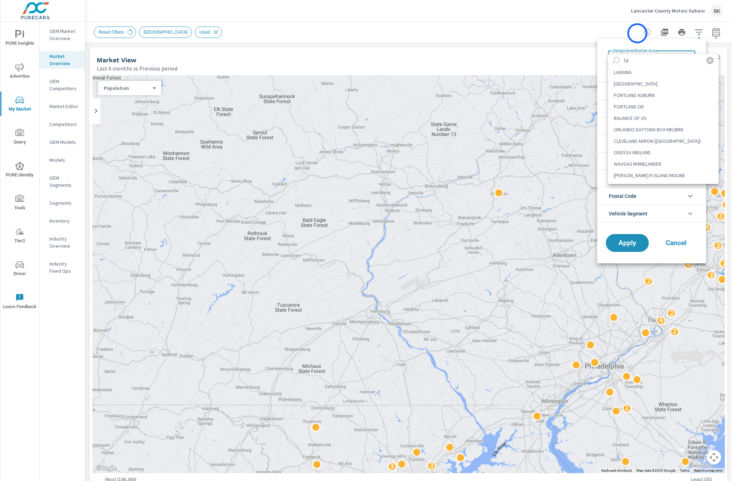
type input "l"
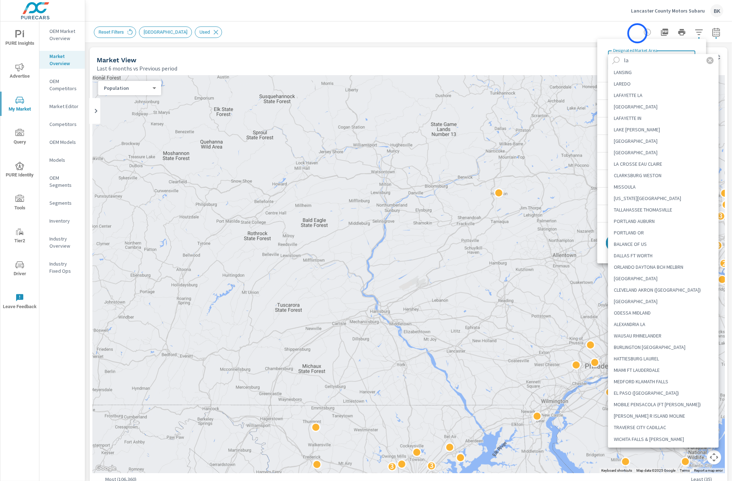
type input "l"
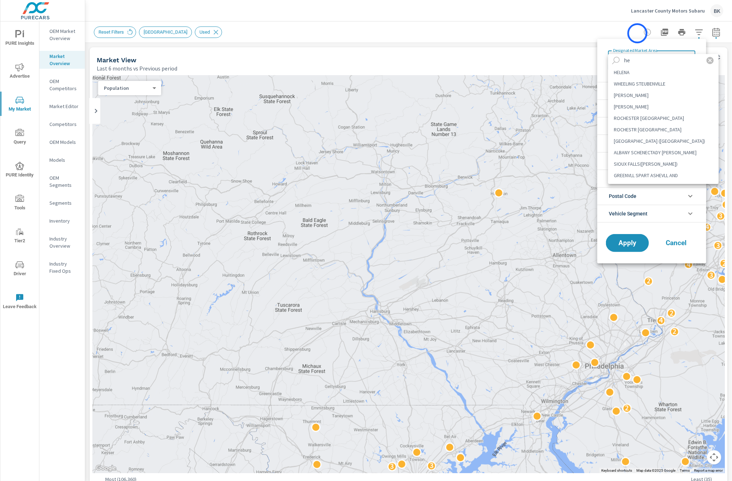
type input "h"
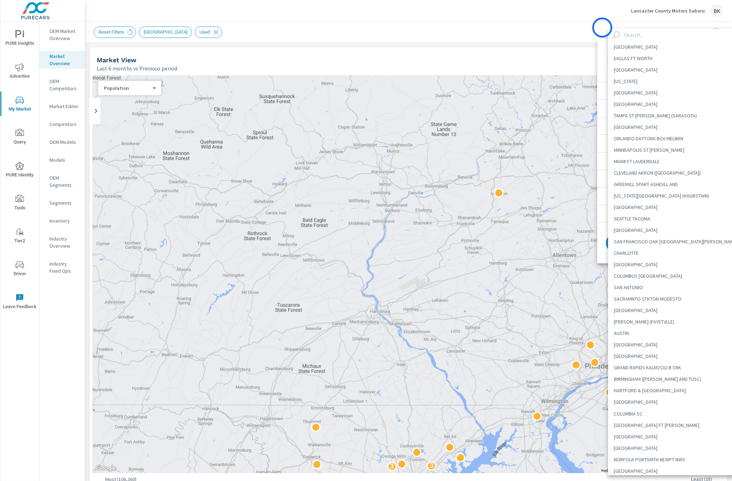
click at [600, 28] on div at bounding box center [366, 240] width 732 height 481
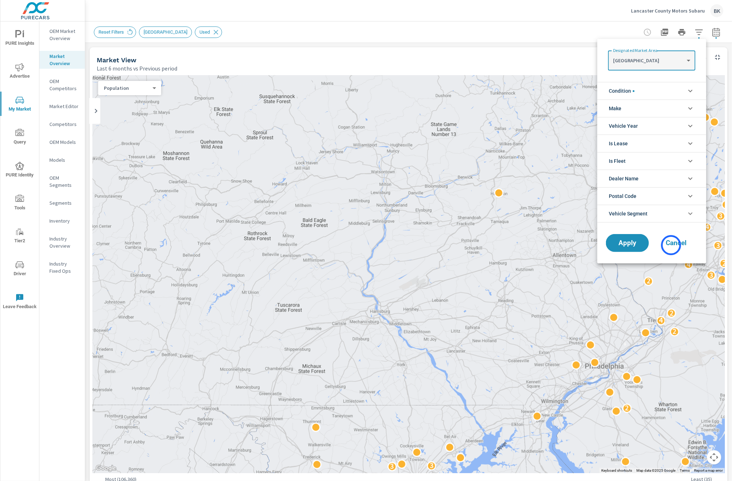
drag, startPoint x: 671, startPoint y: 245, endPoint x: 527, endPoint y: 211, distance: 147.5
click at [671, 245] on span "Cancel" at bounding box center [676, 243] width 29 height 6
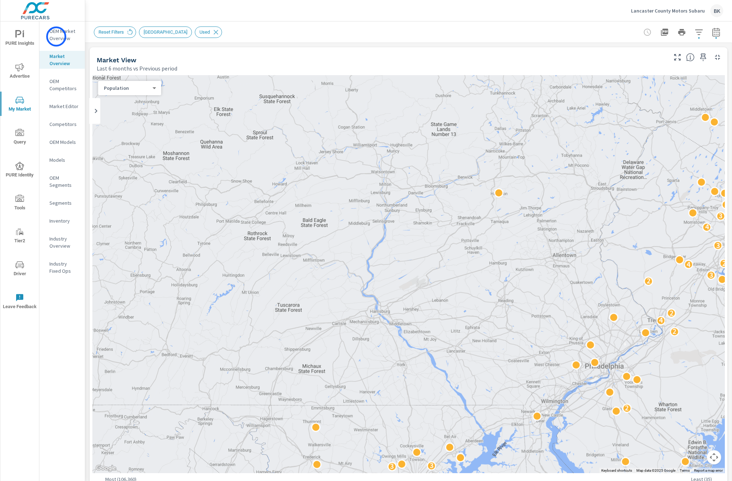
click at [56, 37] on p "OEM Market Overview" at bounding box center [64, 35] width 30 height 14
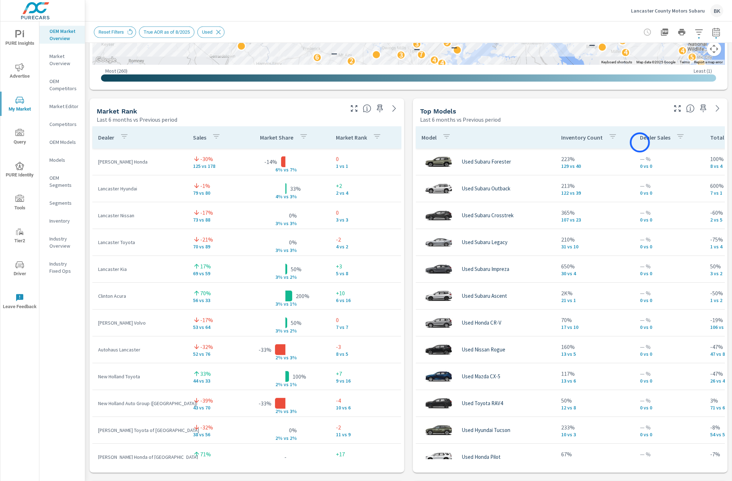
scroll to position [0, 57]
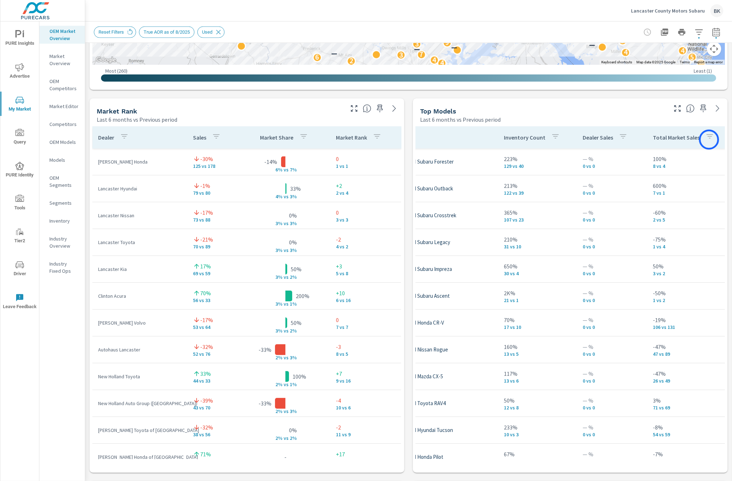
click at [709, 140] on icon "button" at bounding box center [709, 136] width 9 height 9
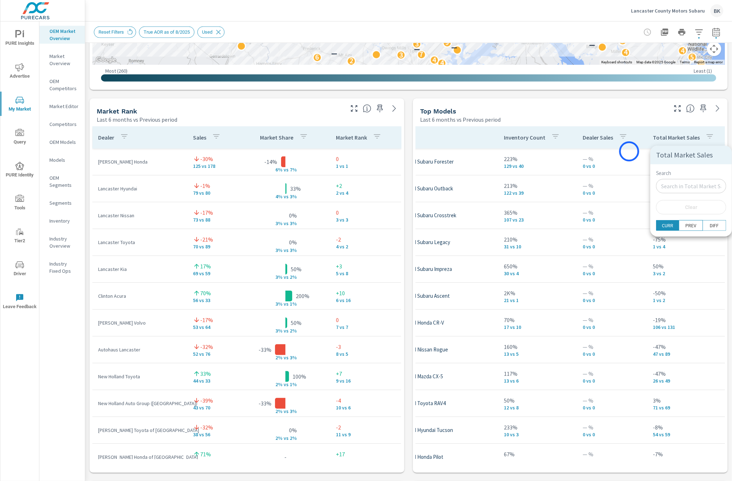
click at [632, 145] on div at bounding box center [366, 240] width 732 height 481
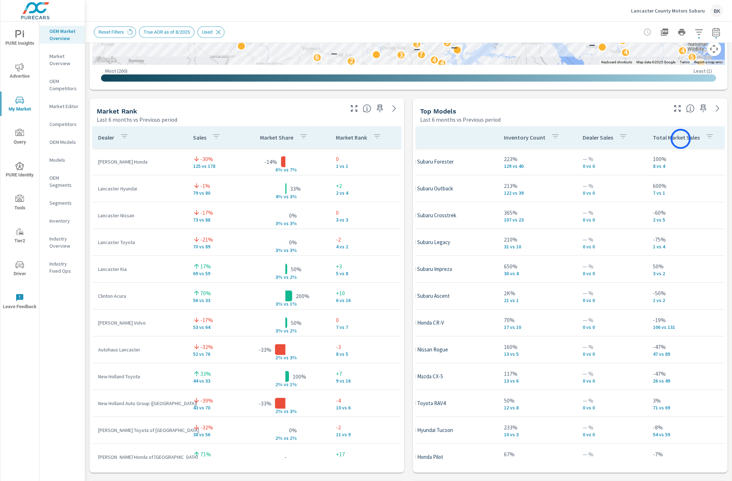
click at [681, 139] on p "Total Market Sales" at bounding box center [676, 137] width 47 height 7
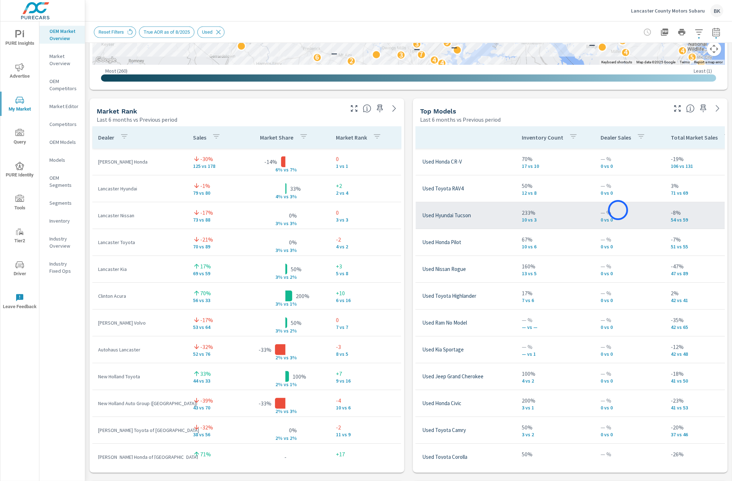
scroll to position [0, 41]
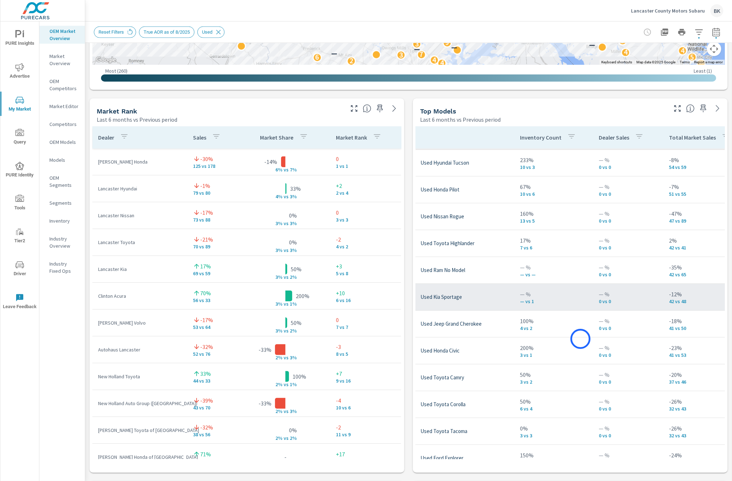
scroll to position [64, 41]
